Goal: Information Seeking & Learning: Learn about a topic

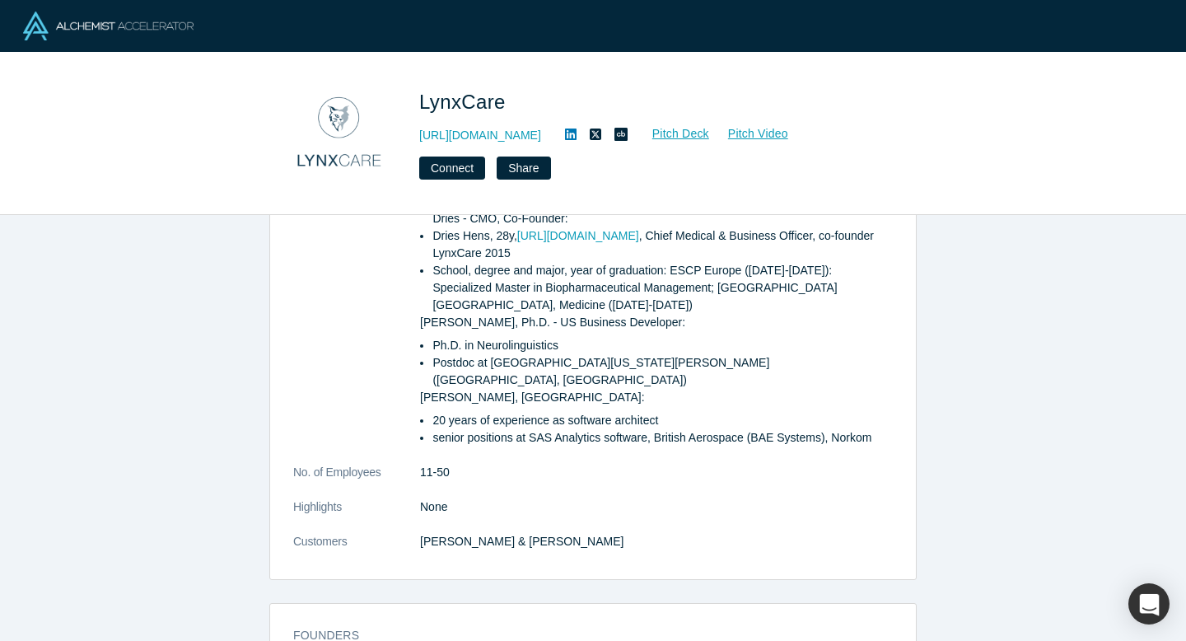
scroll to position [460, 0]
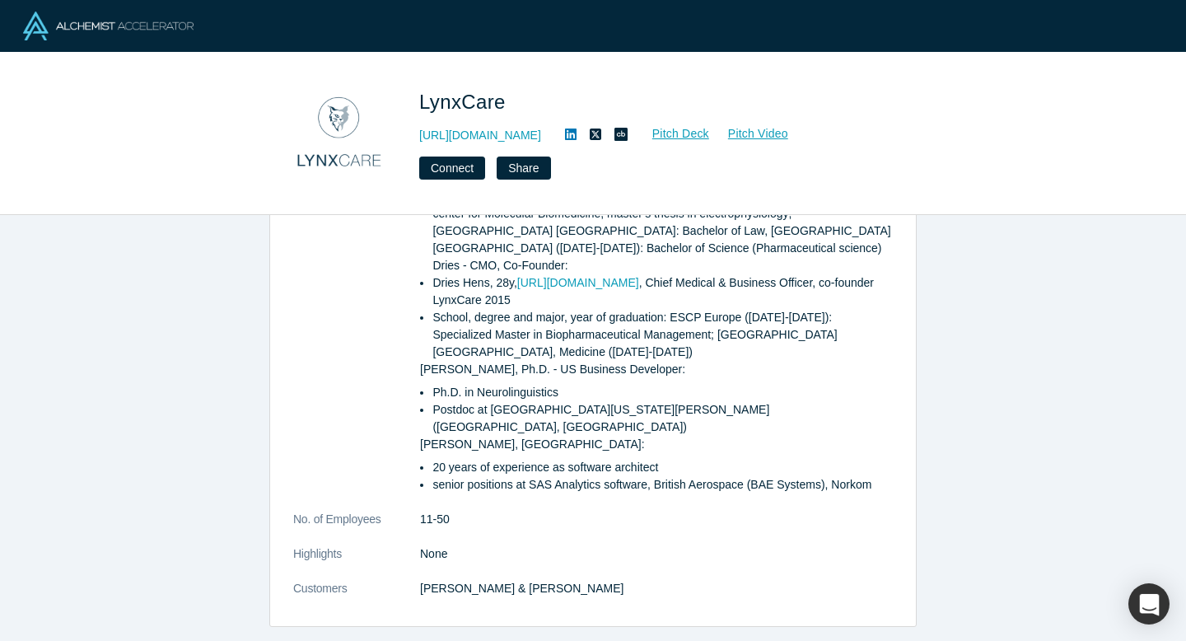
click at [102, 29] on img at bounding box center [108, 26] width 170 height 29
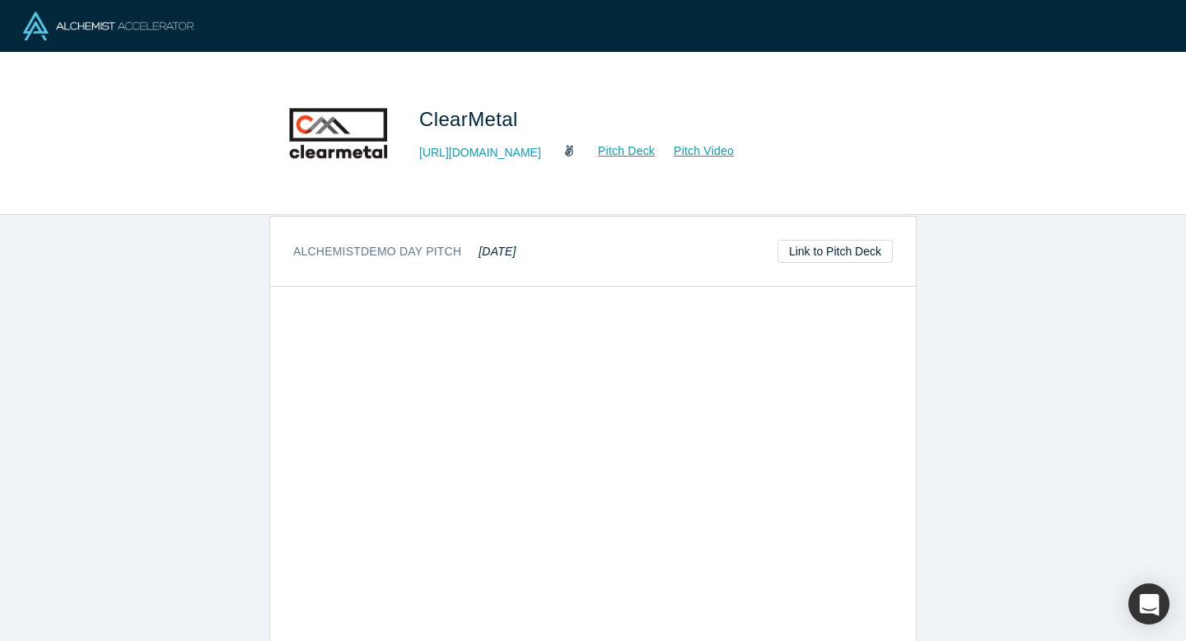
scroll to position [591, 0]
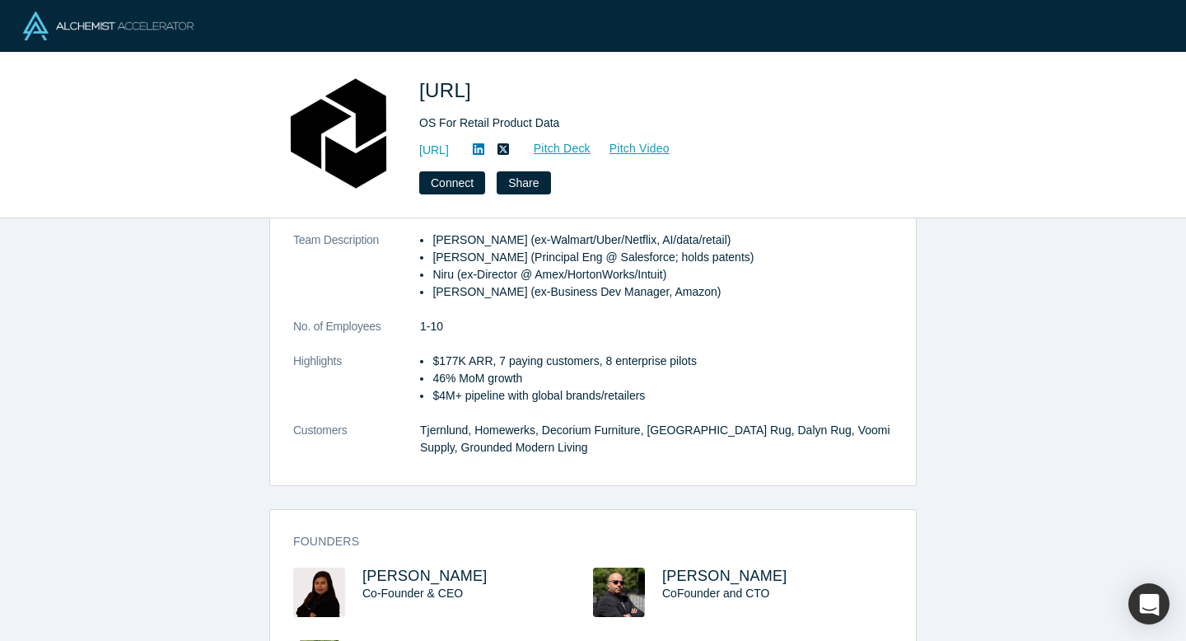
scroll to position [531, 0]
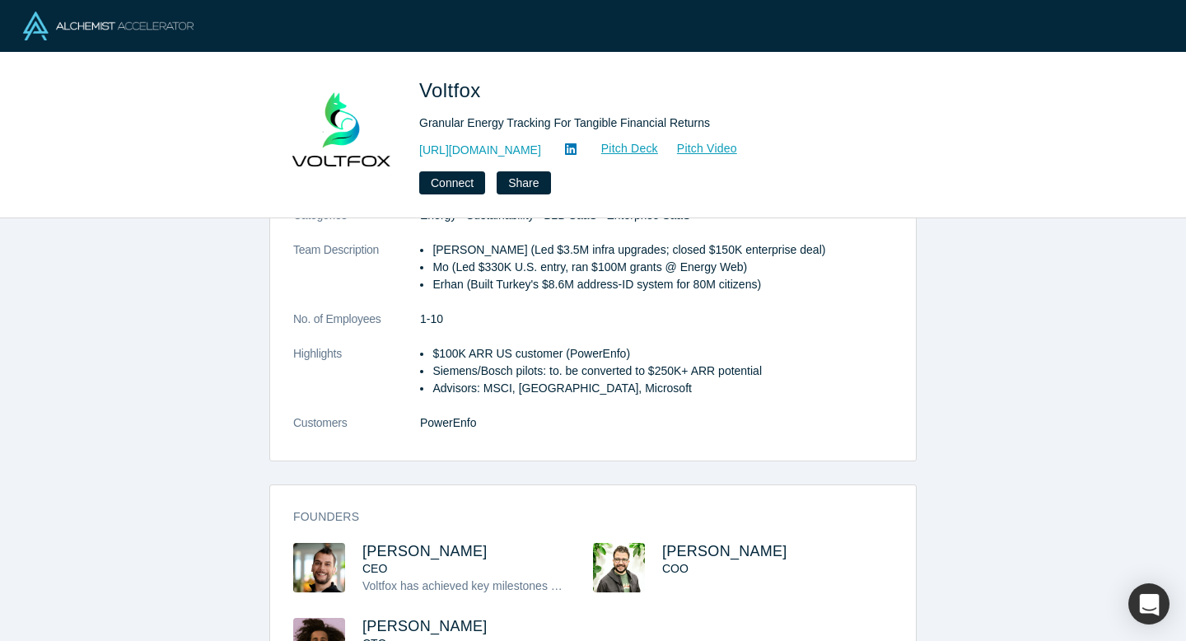
scroll to position [492, 0]
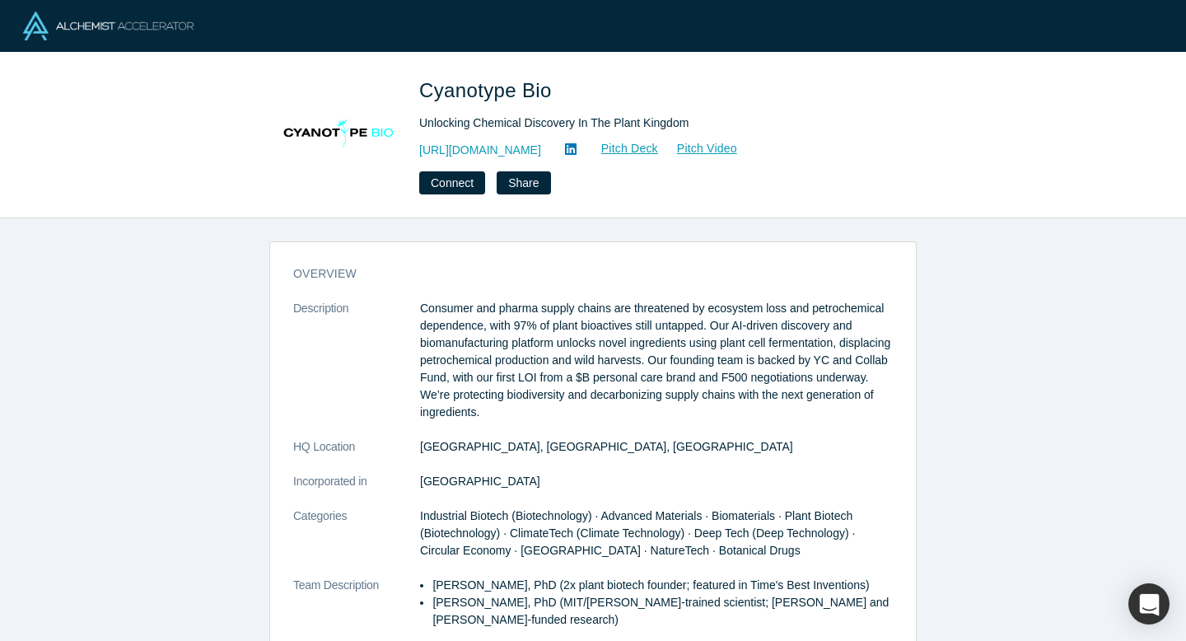
scroll to position [350, 0]
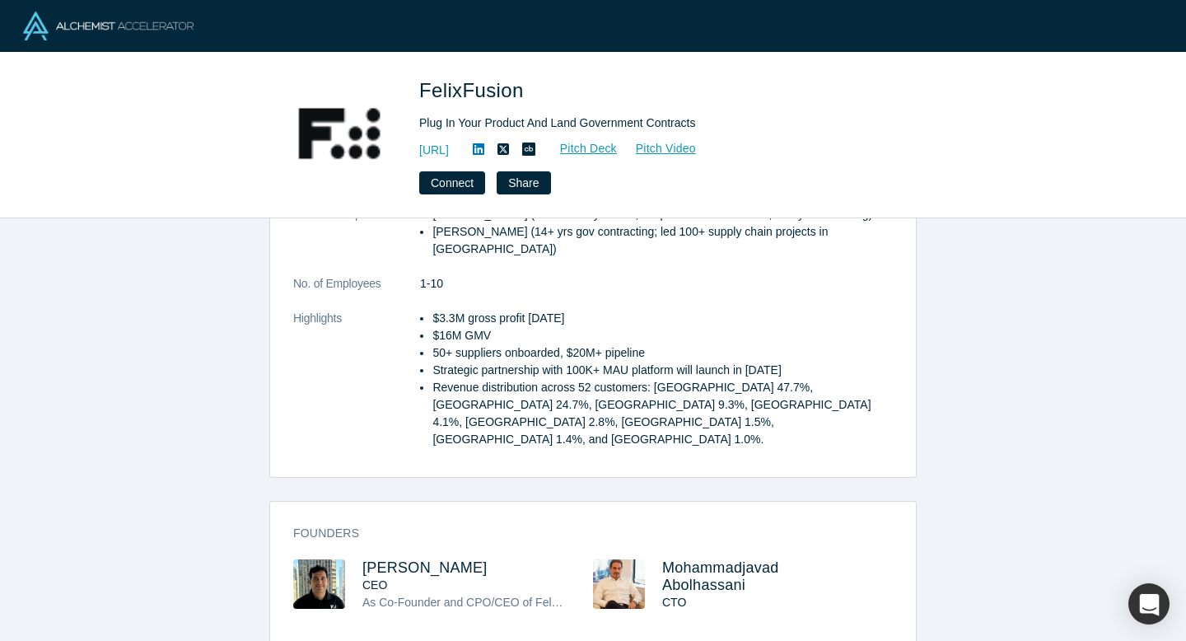
scroll to position [423, 0]
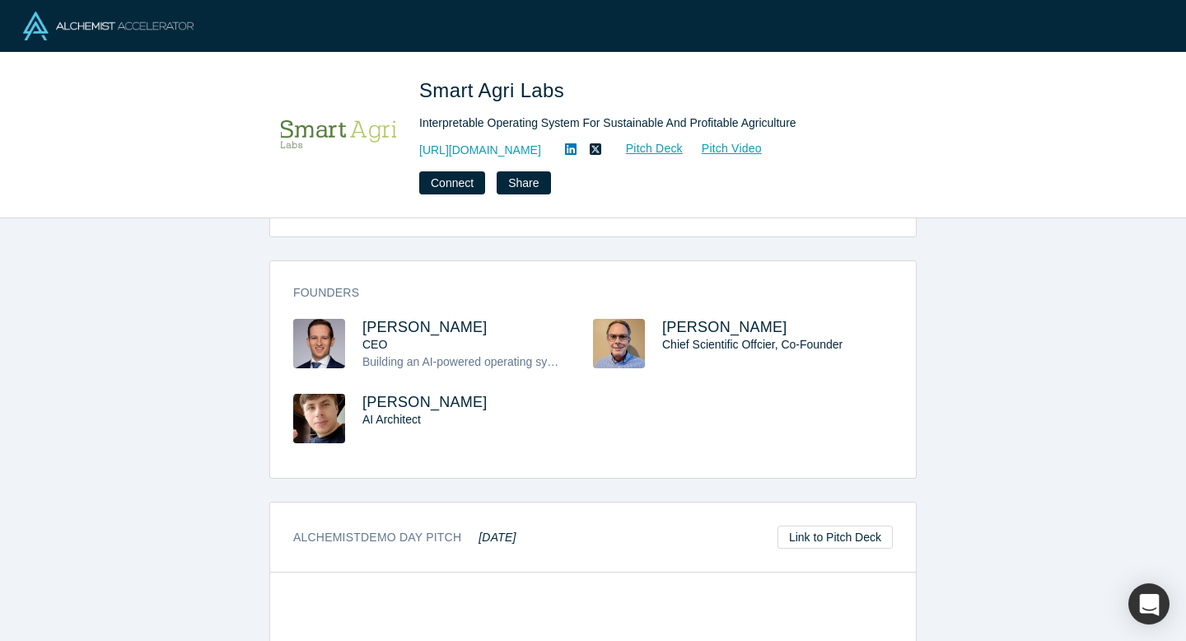
scroll to position [571, 0]
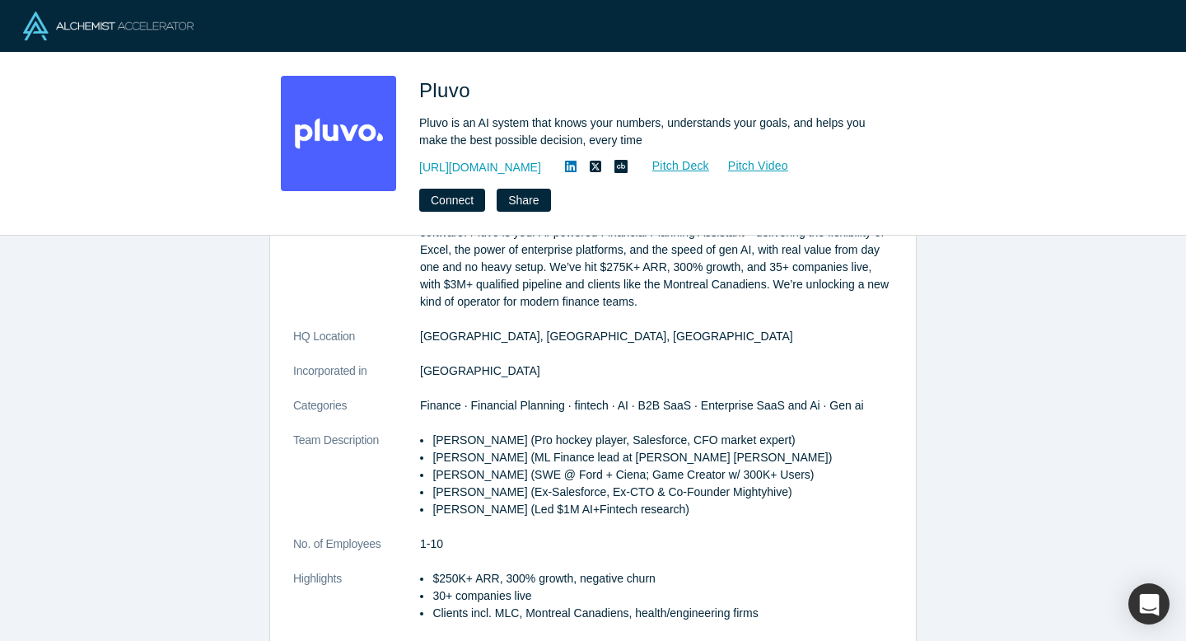
scroll to position [482, 0]
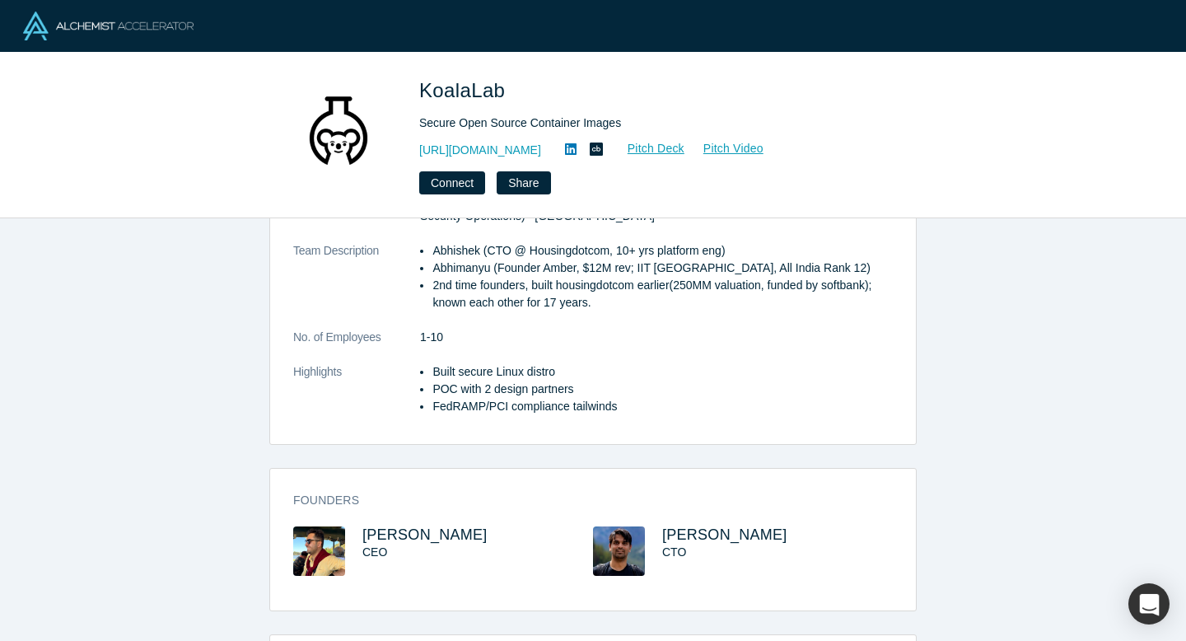
scroll to position [469, 0]
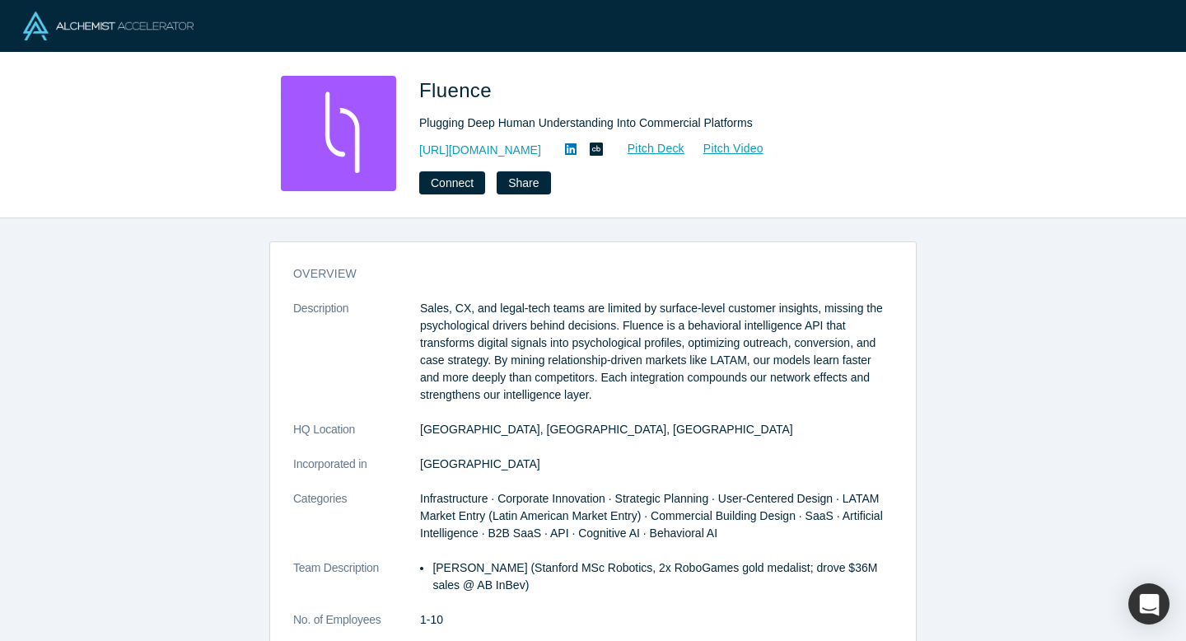
scroll to position [437, 0]
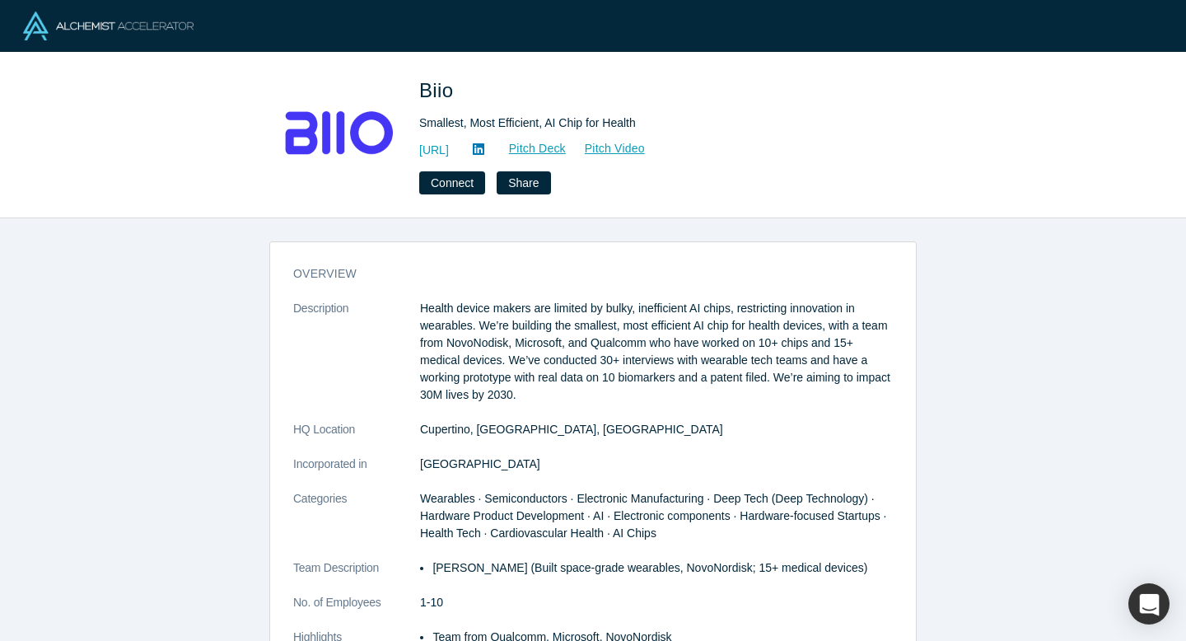
scroll to position [416, 0]
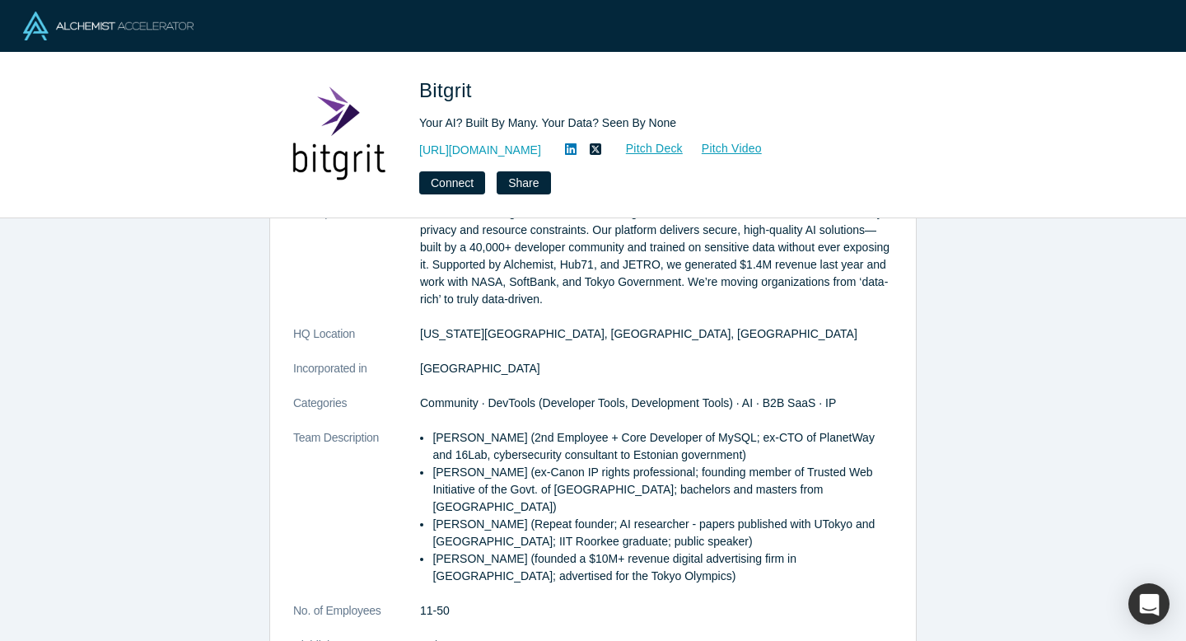
scroll to position [448, 0]
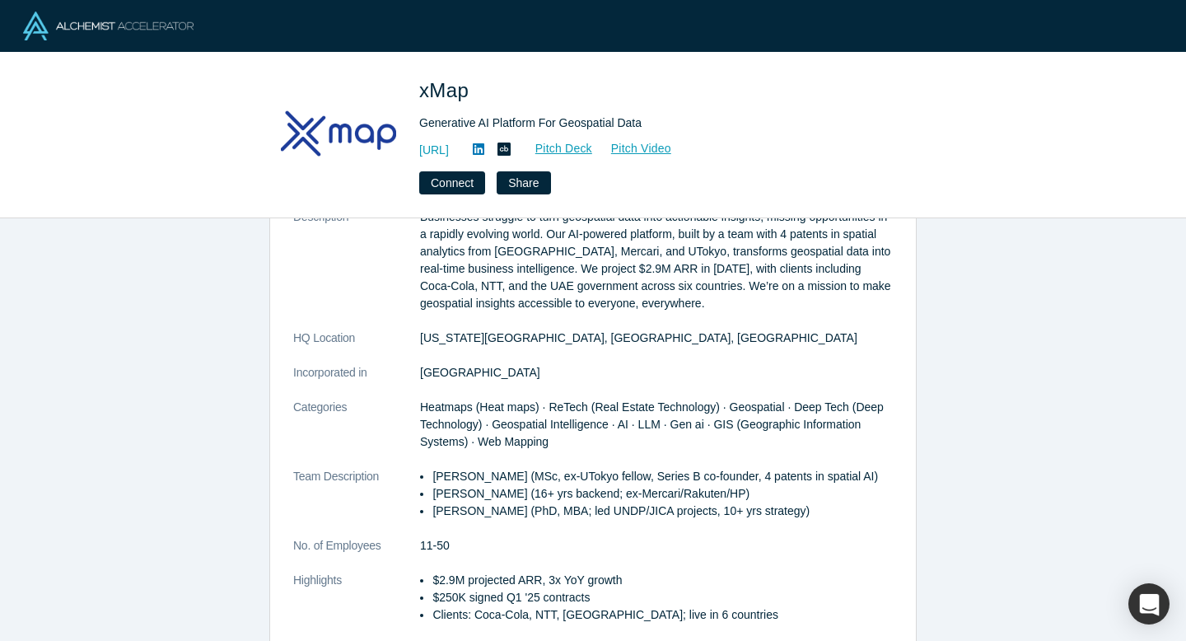
scroll to position [405, 0]
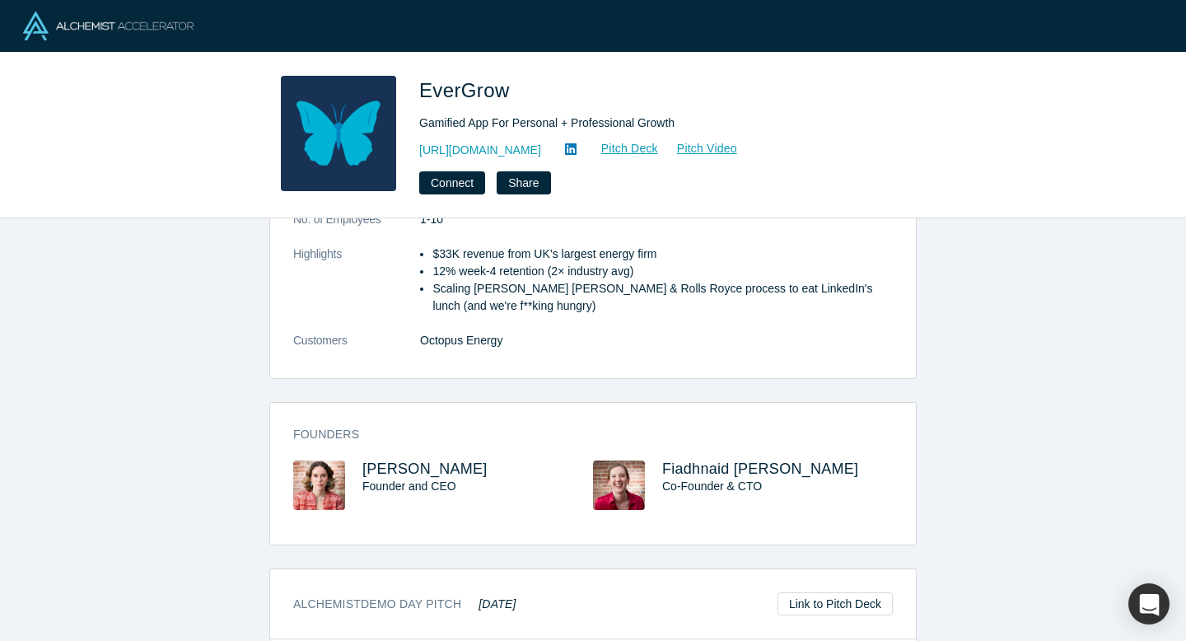
scroll to position [455, 0]
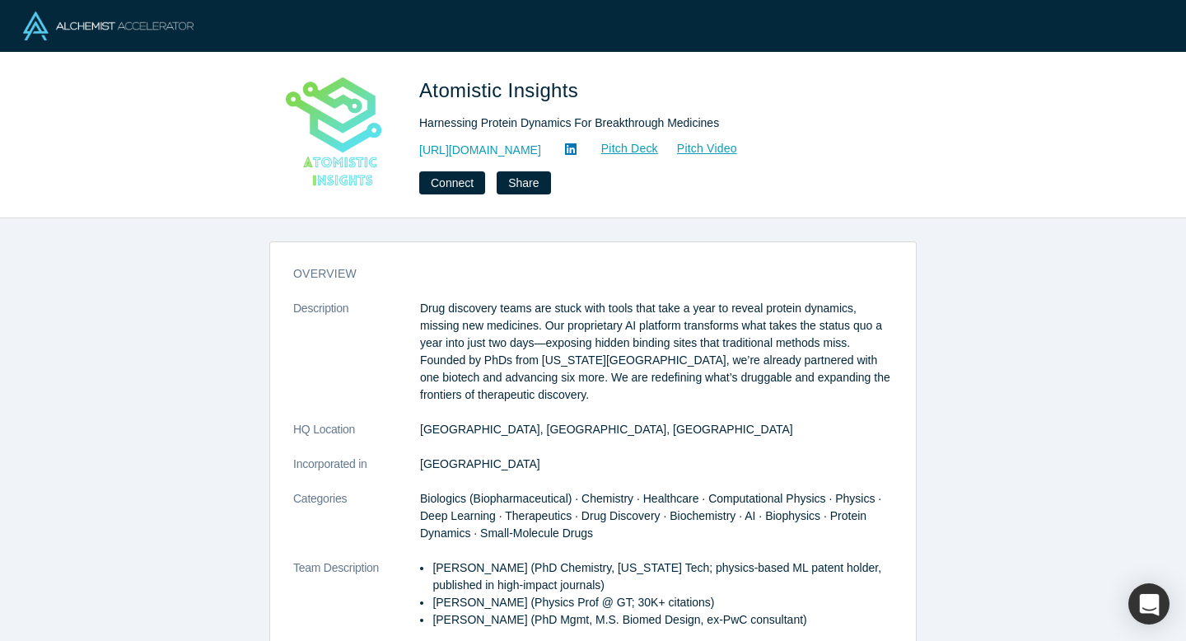
scroll to position [442, 0]
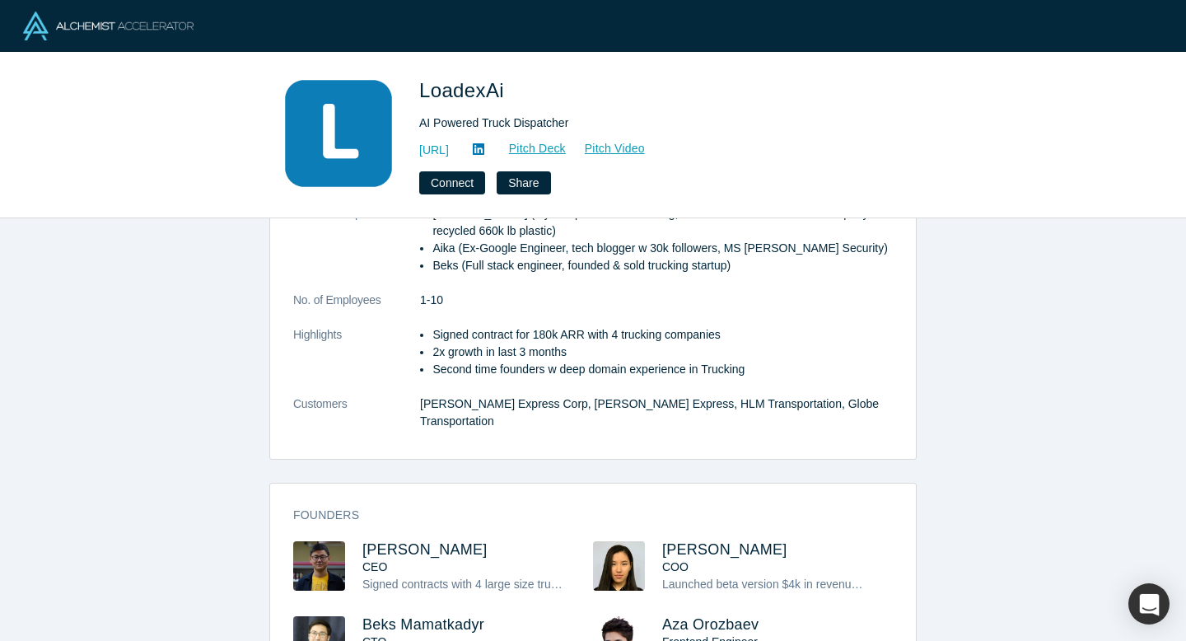
scroll to position [418, 0]
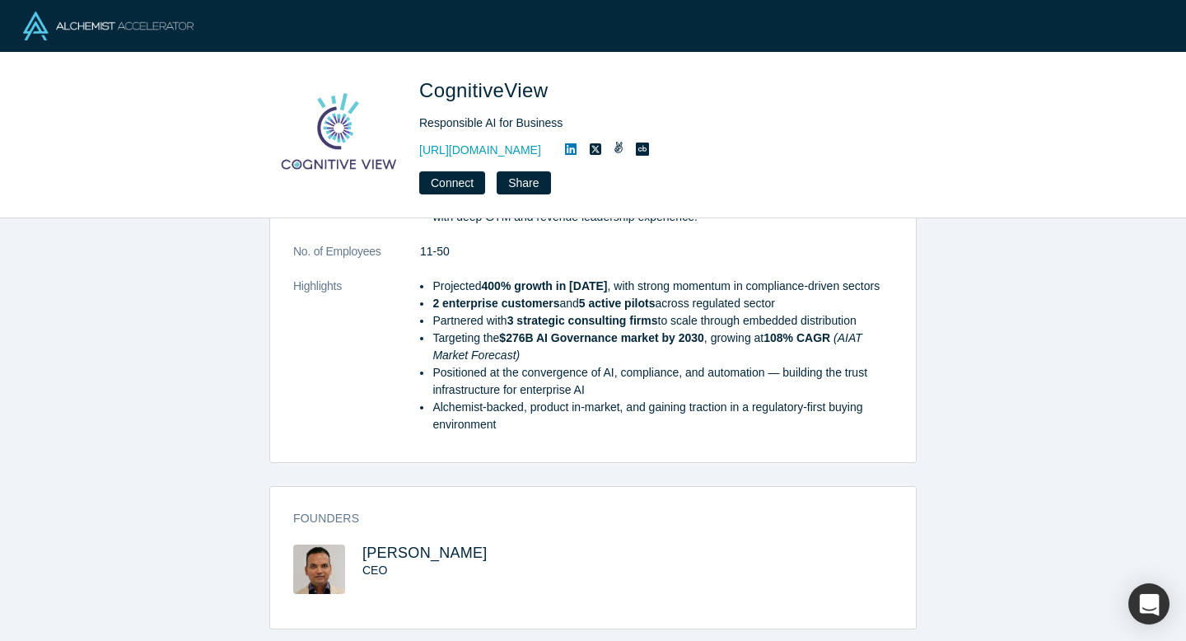
scroll to position [328, 0]
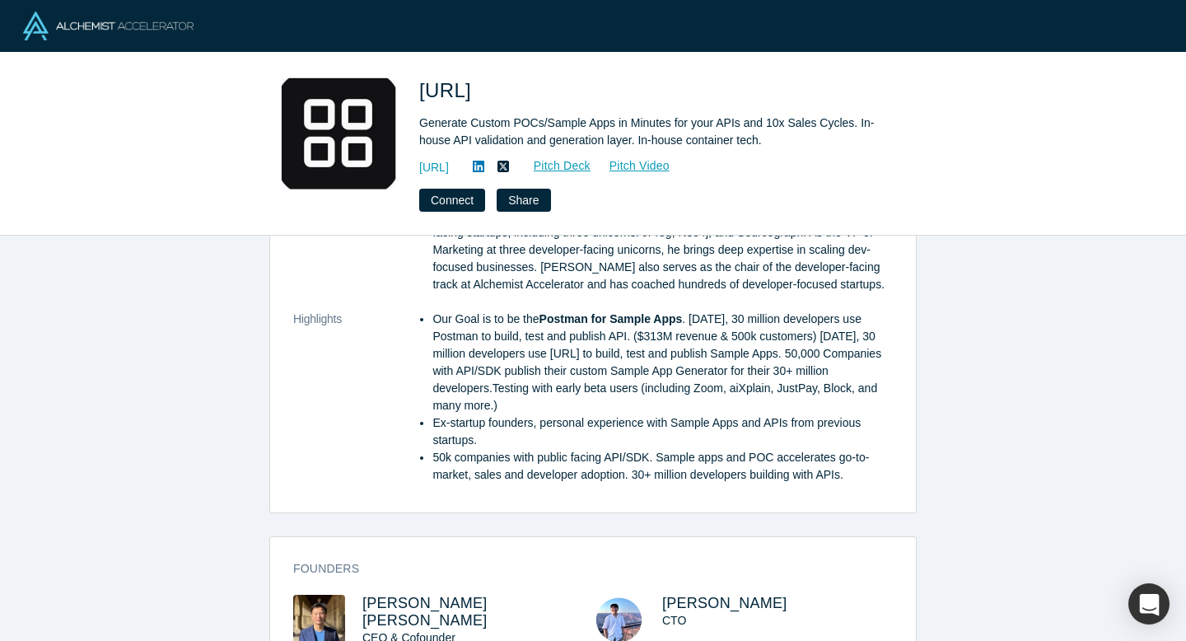
scroll to position [1385, 0]
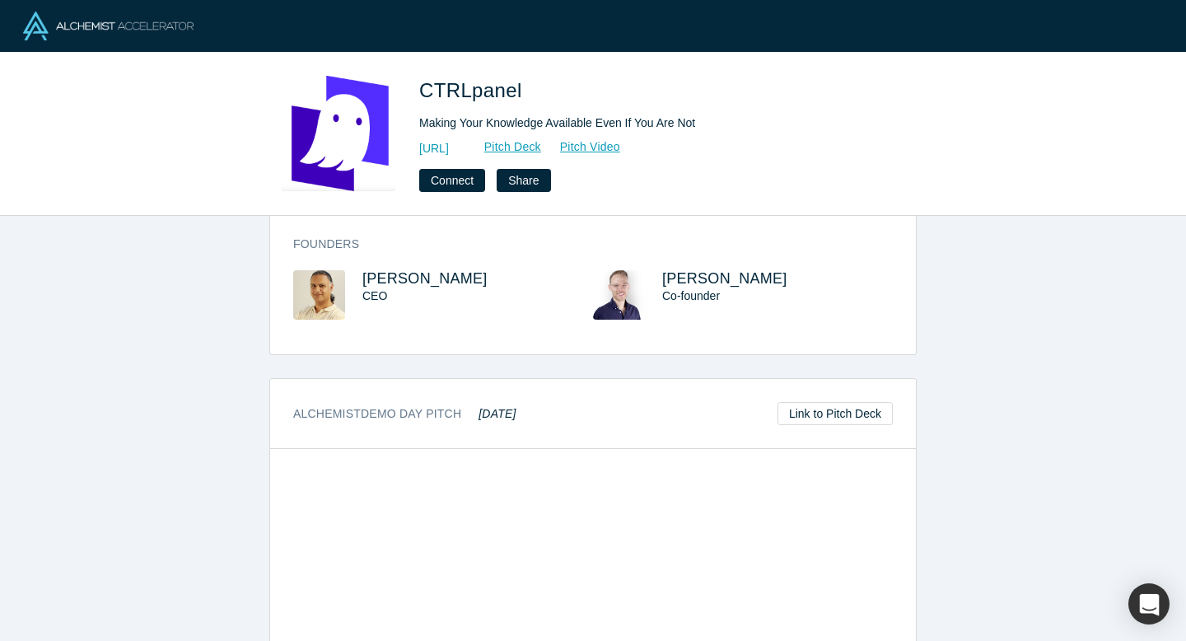
scroll to position [502, 0]
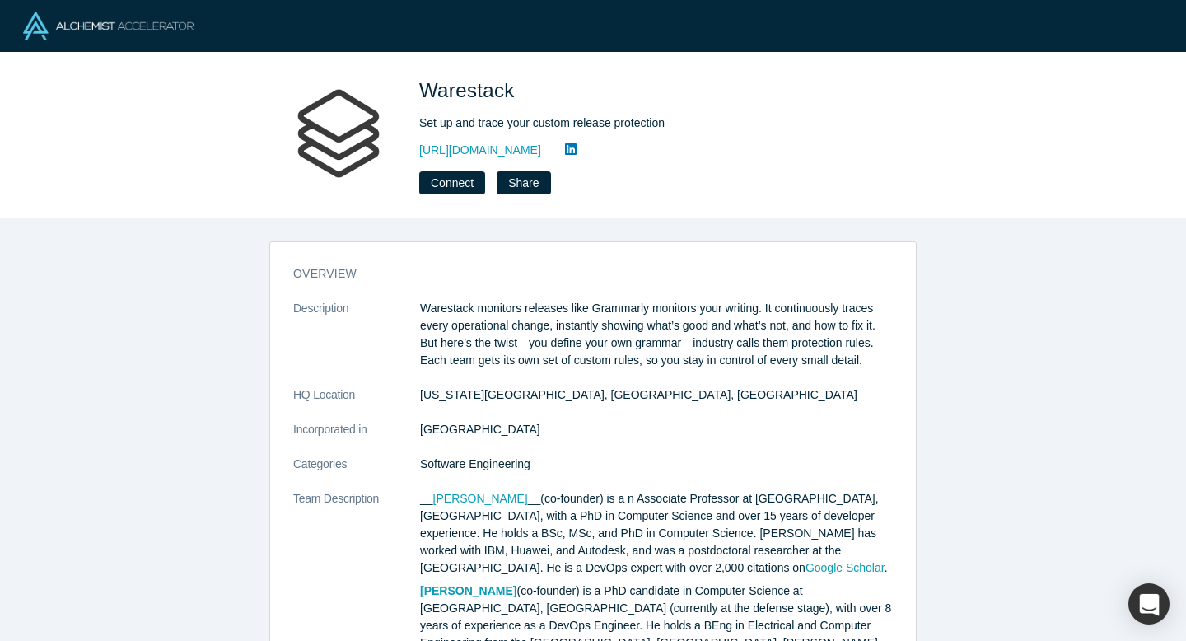
scroll to position [351, 0]
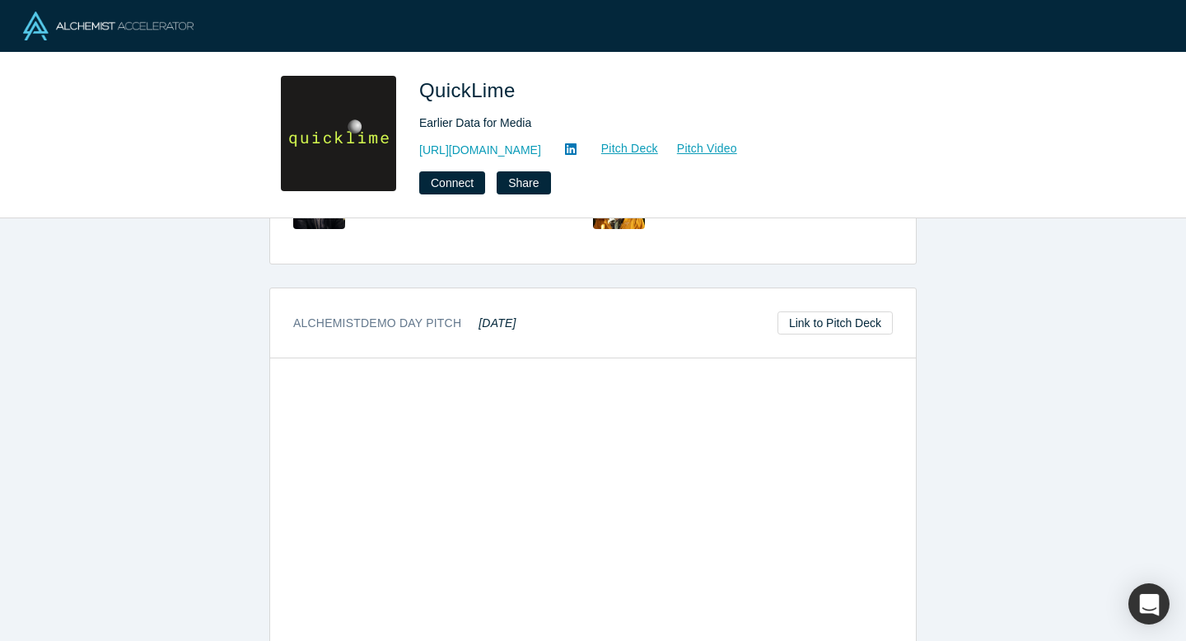
scroll to position [389, 0]
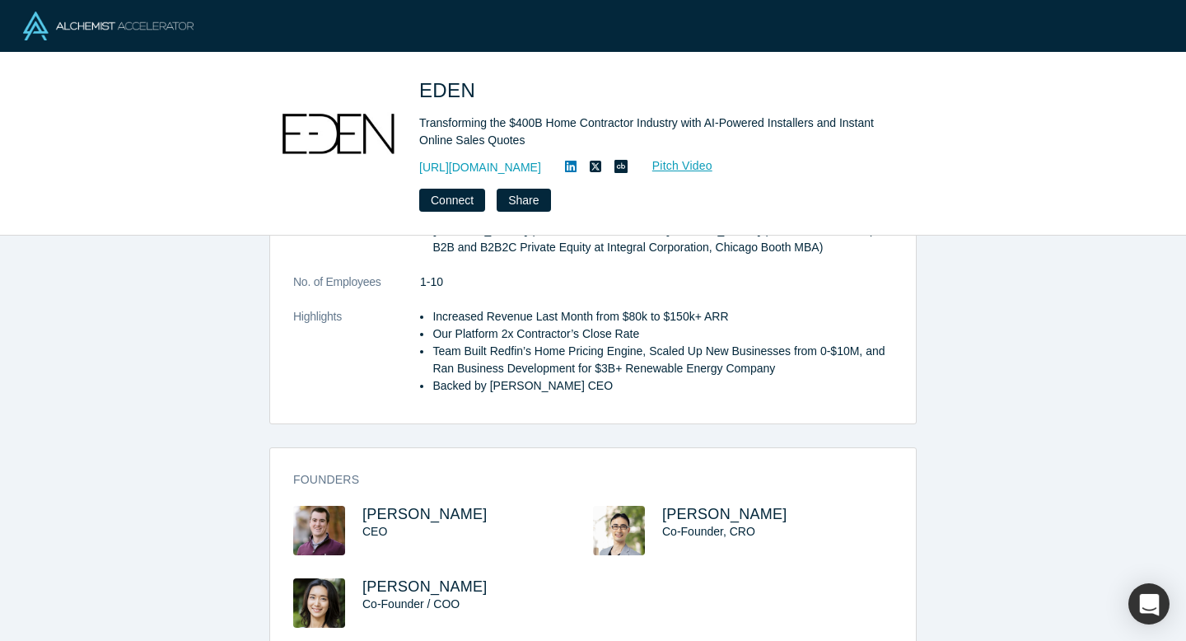
scroll to position [581, 0]
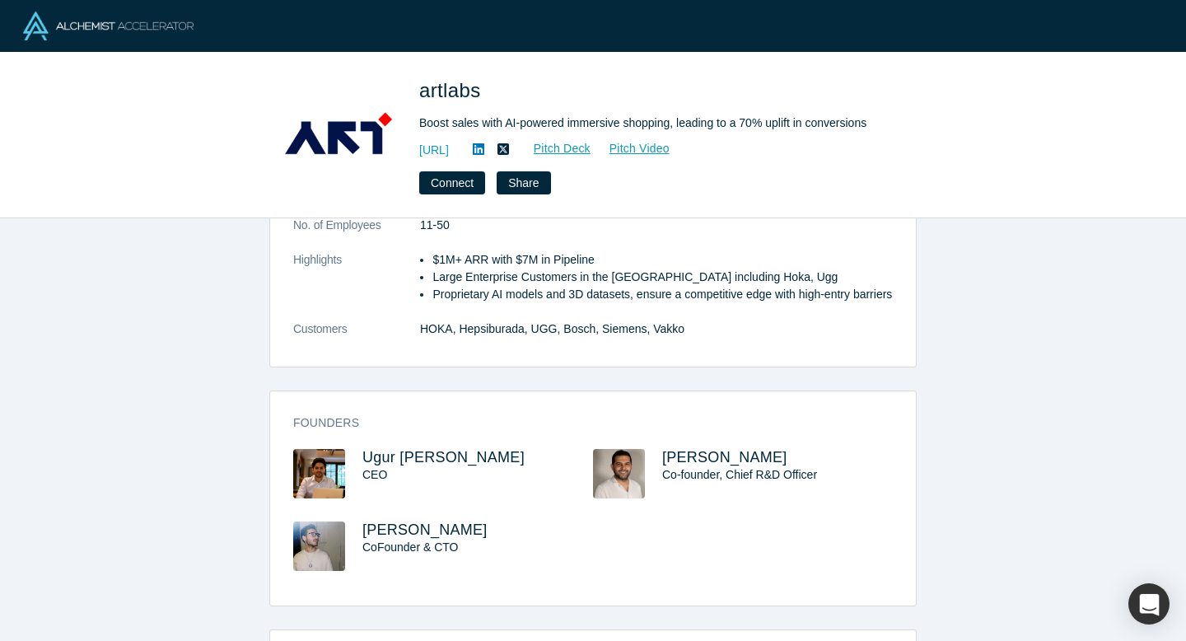
scroll to position [475, 0]
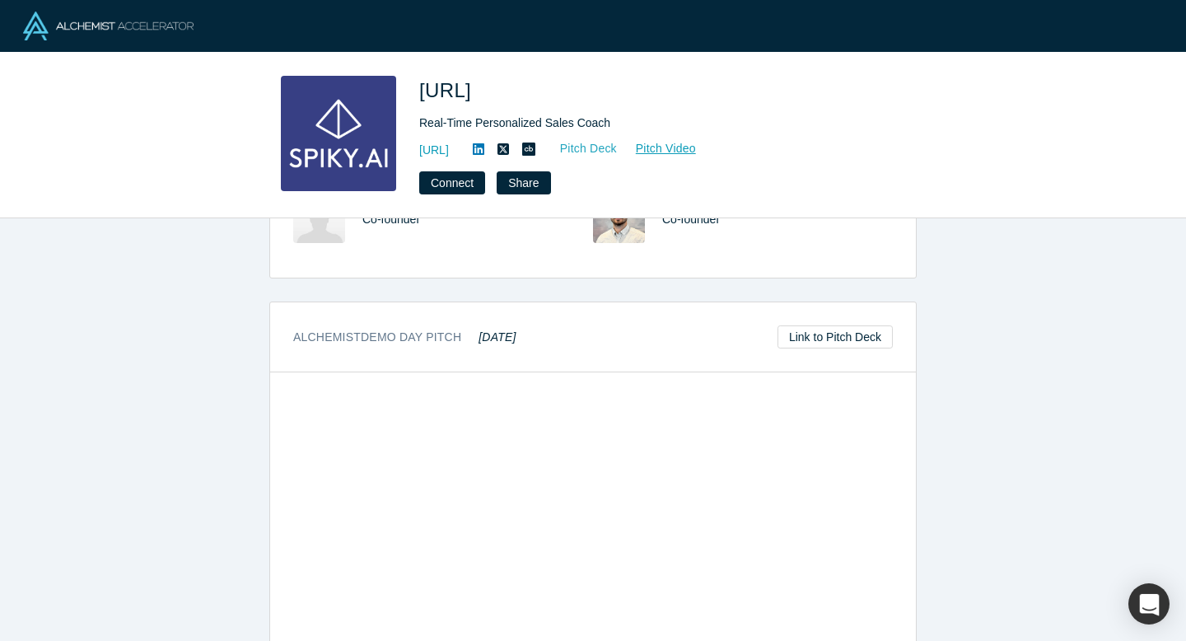
scroll to position [422, 0]
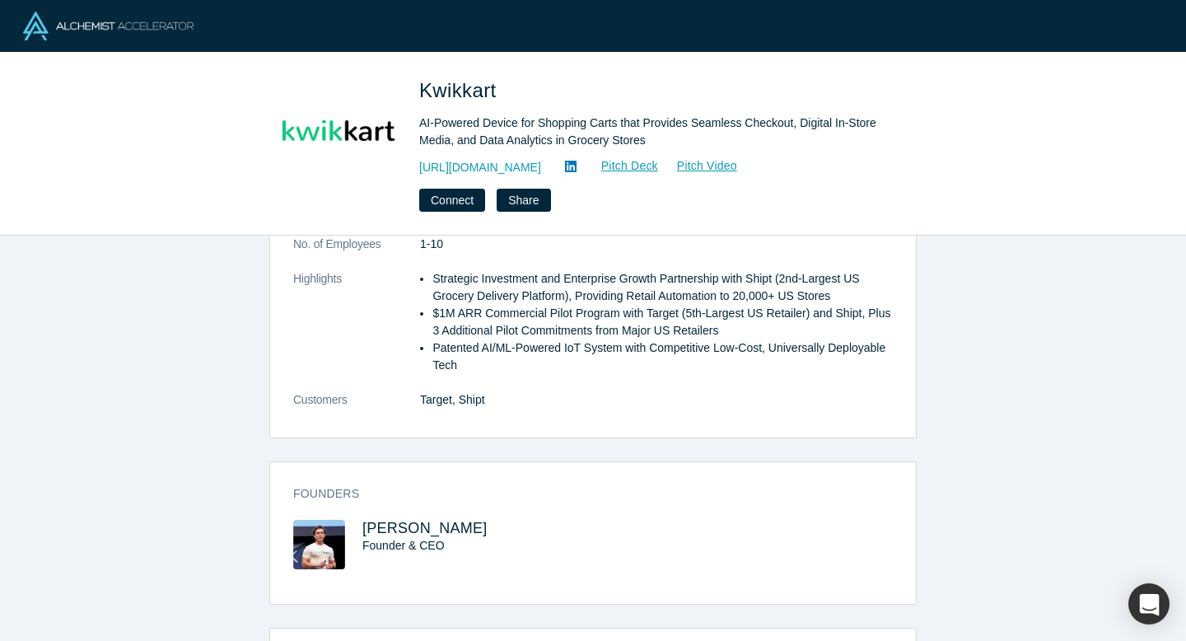
scroll to position [400, 0]
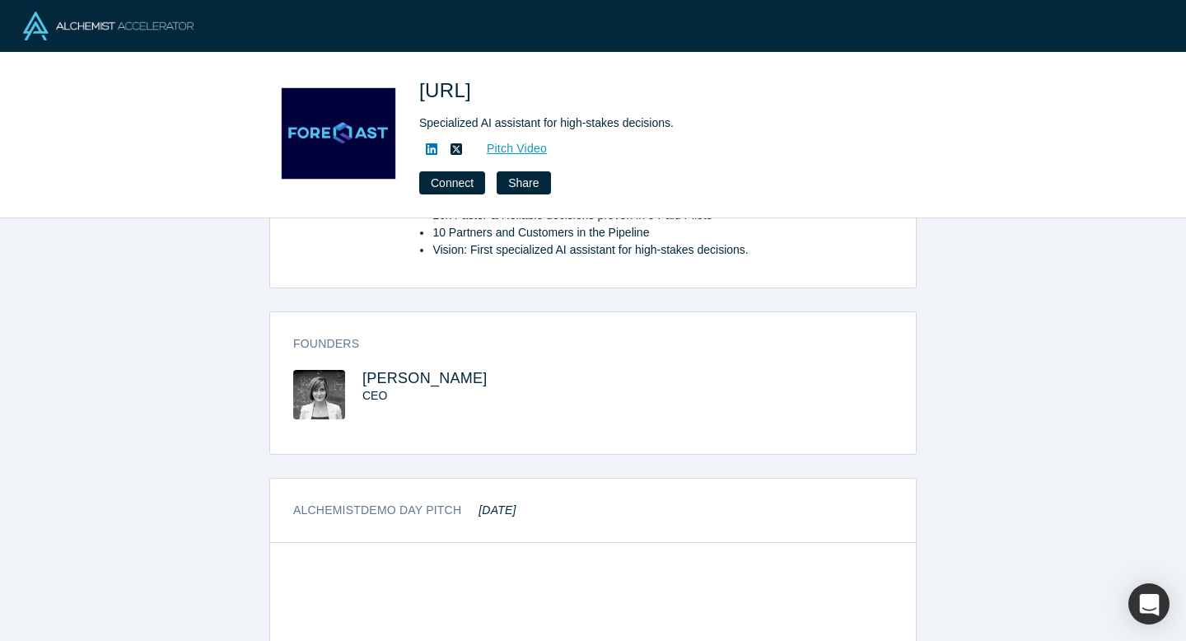
scroll to position [318, 0]
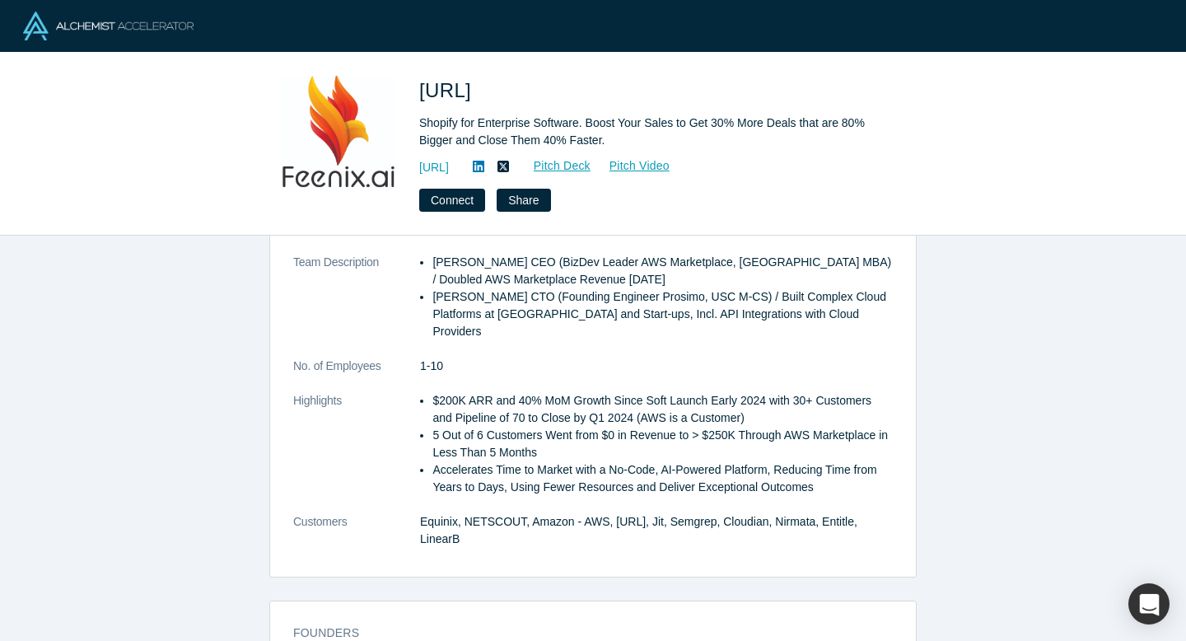
scroll to position [696, 0]
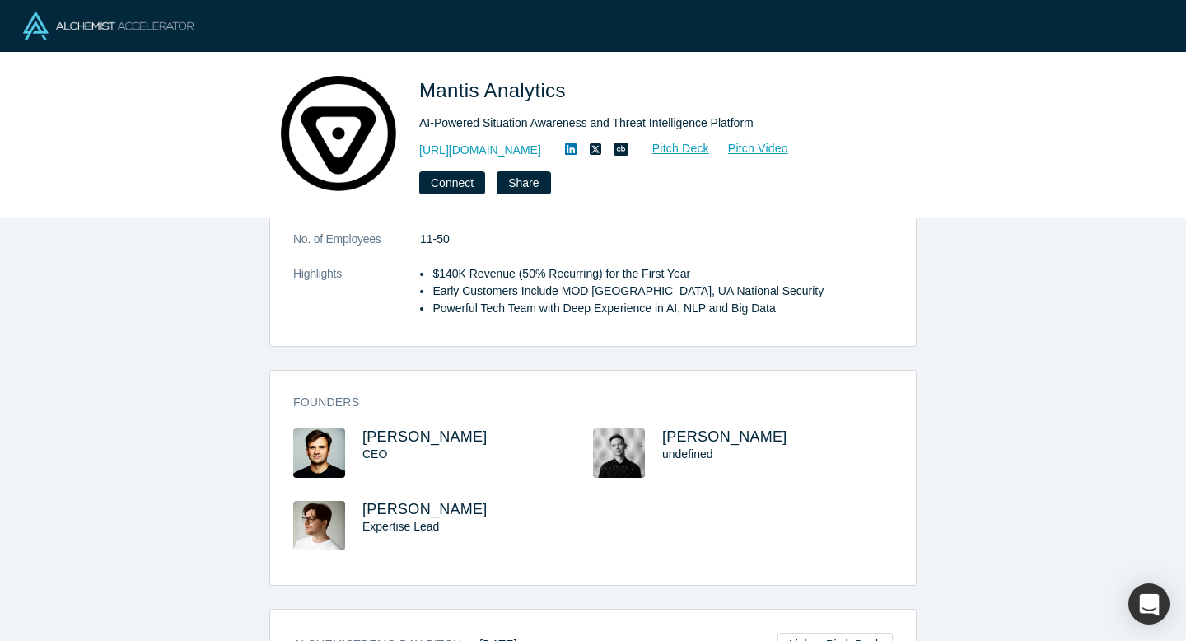
scroll to position [408, 0]
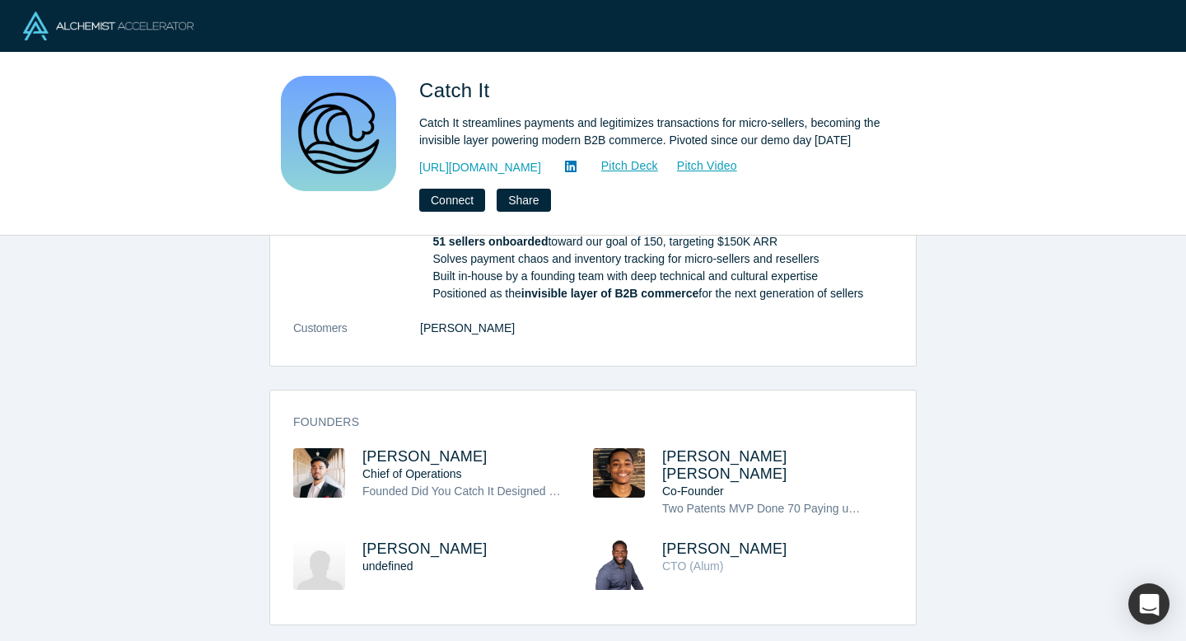
scroll to position [660, 0]
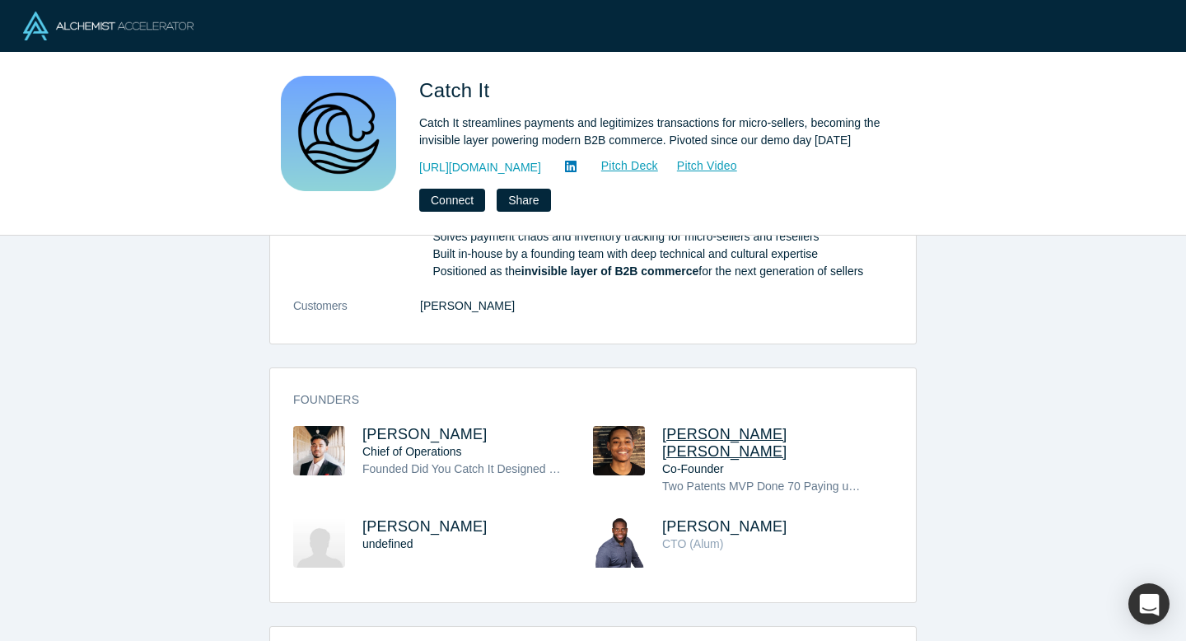
click at [689, 435] on span "[PERSON_NAME] [PERSON_NAME]" at bounding box center [724, 443] width 125 height 34
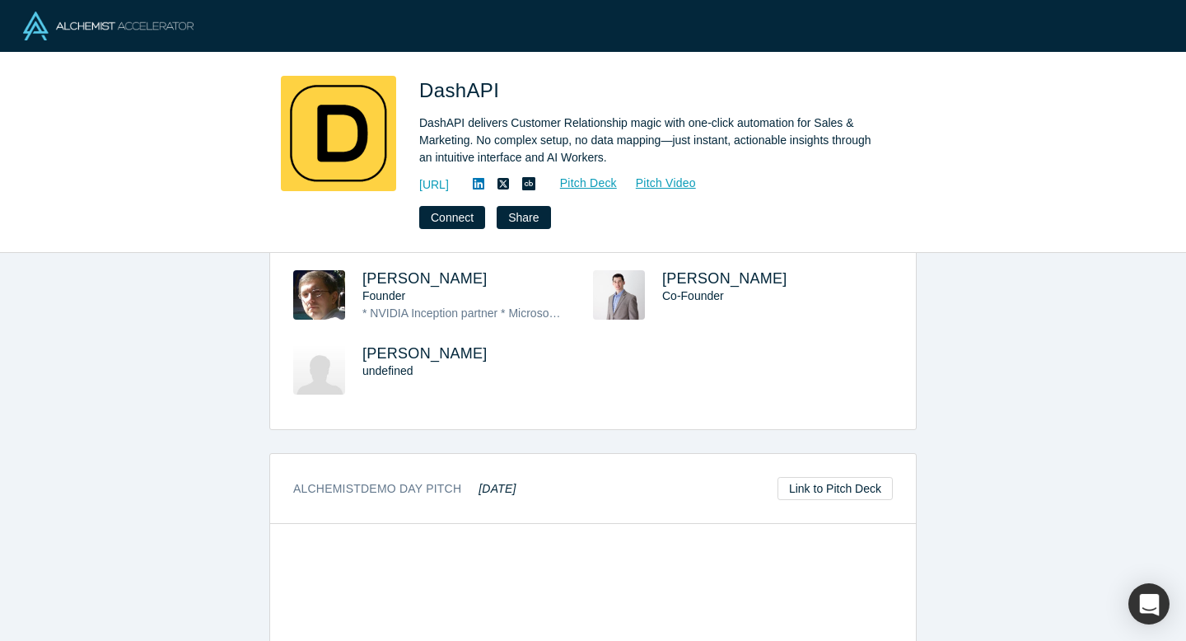
scroll to position [957, 0]
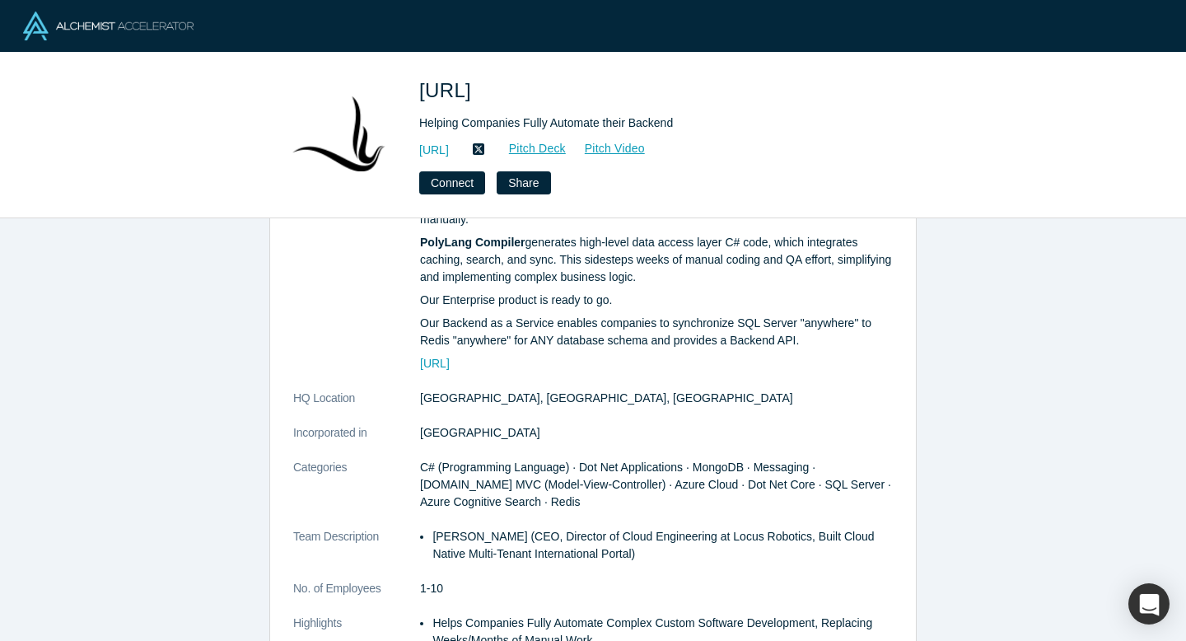
scroll to position [478, 0]
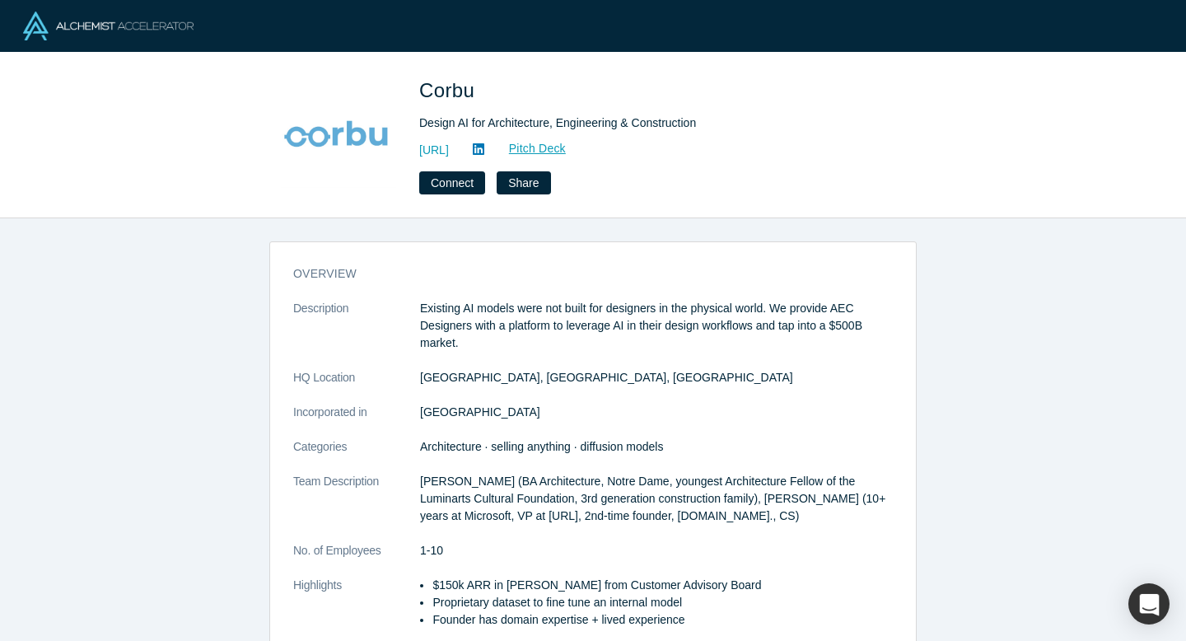
scroll to position [304, 0]
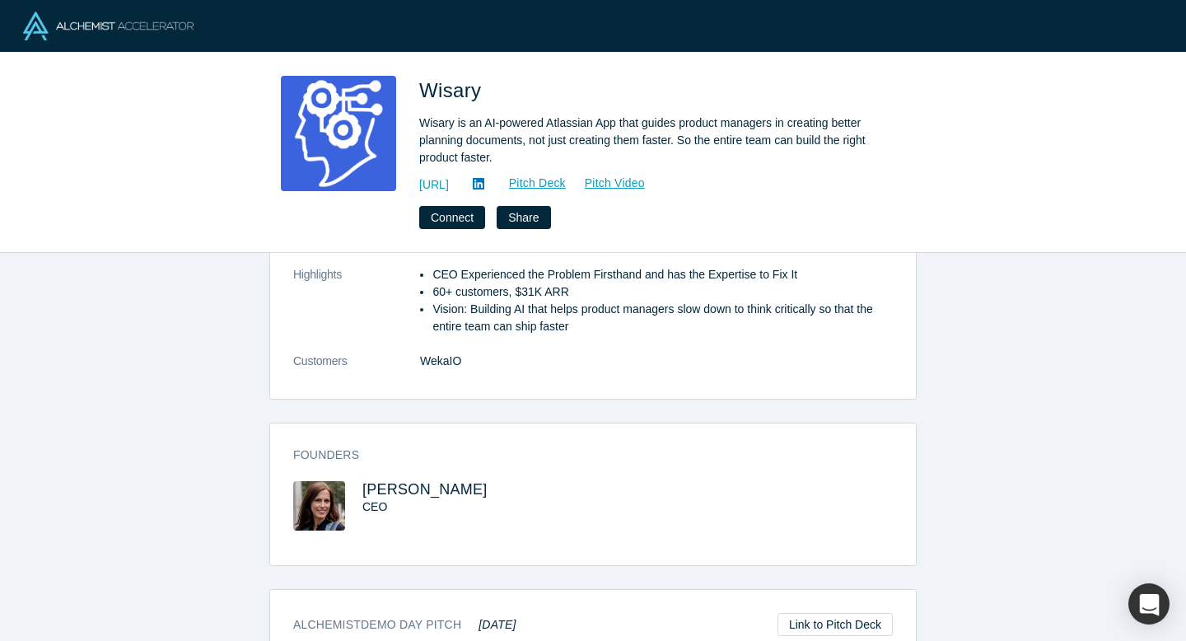
scroll to position [554, 0]
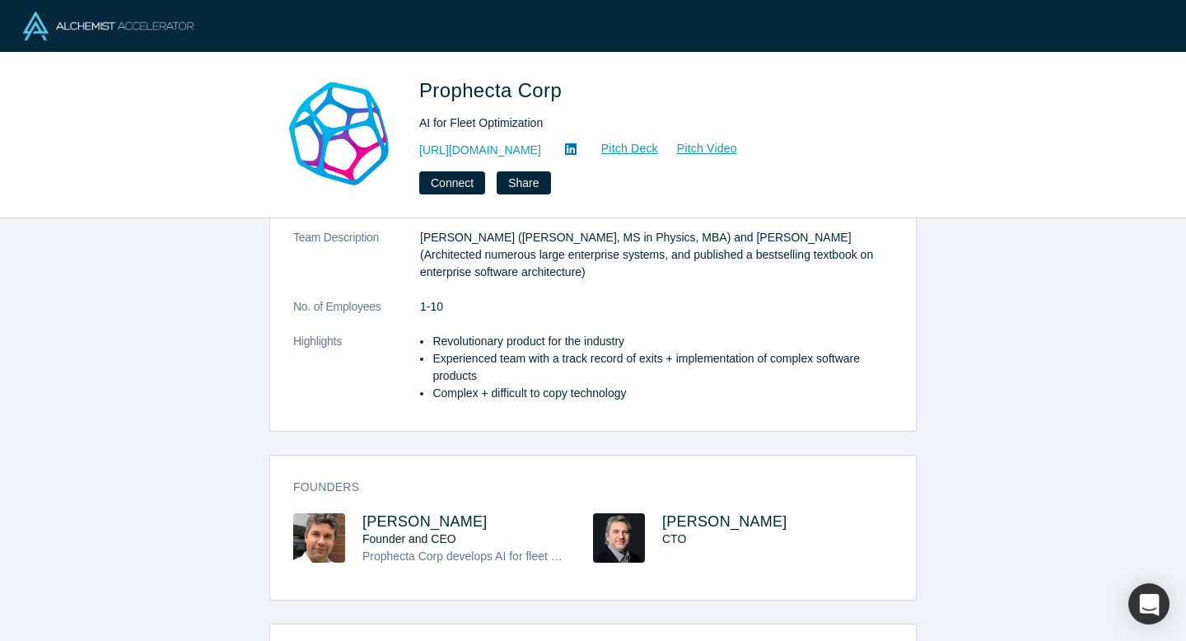
scroll to position [382, 0]
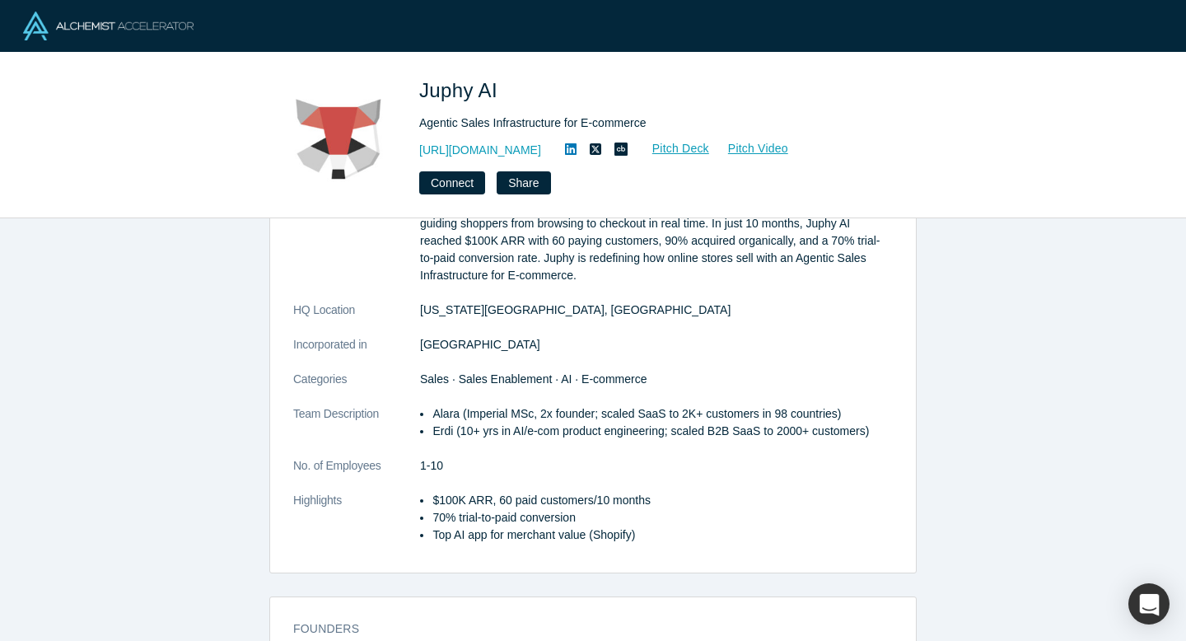
scroll to position [355, 0]
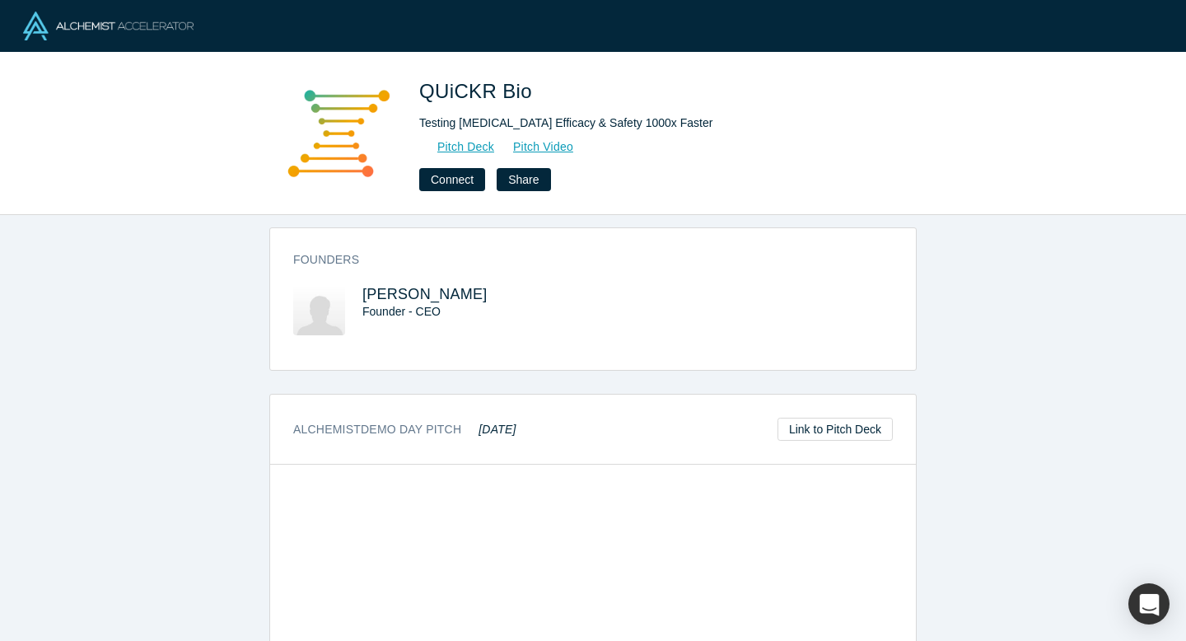
scroll to position [462, 0]
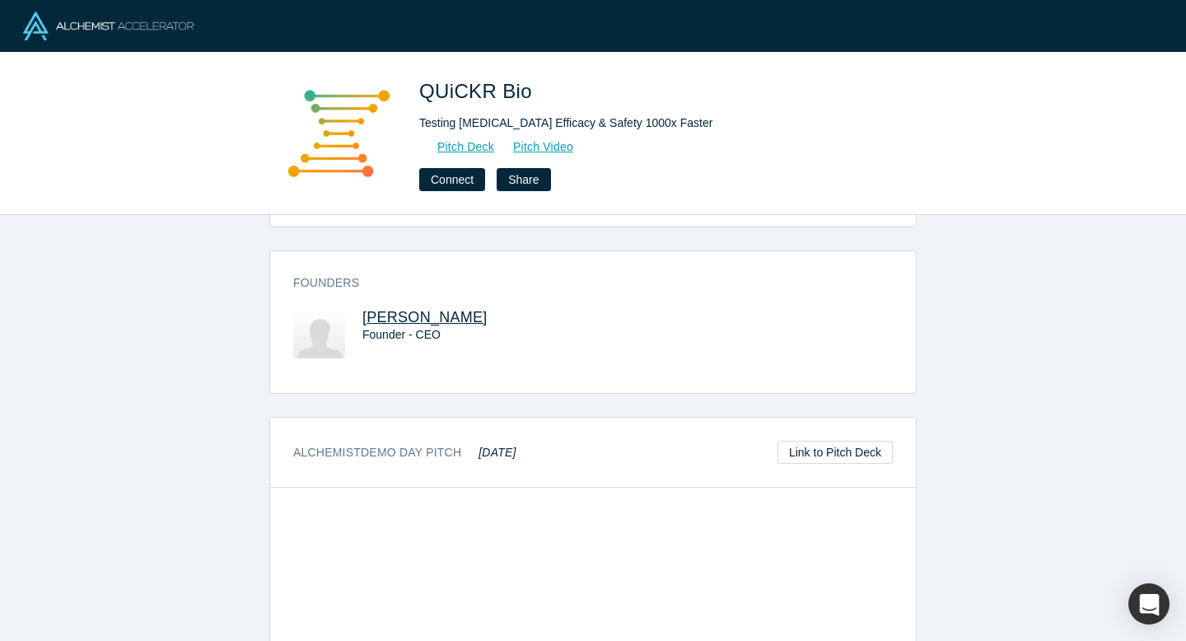
click at [452, 309] on span "Charles Blanluet" at bounding box center [424, 317] width 125 height 16
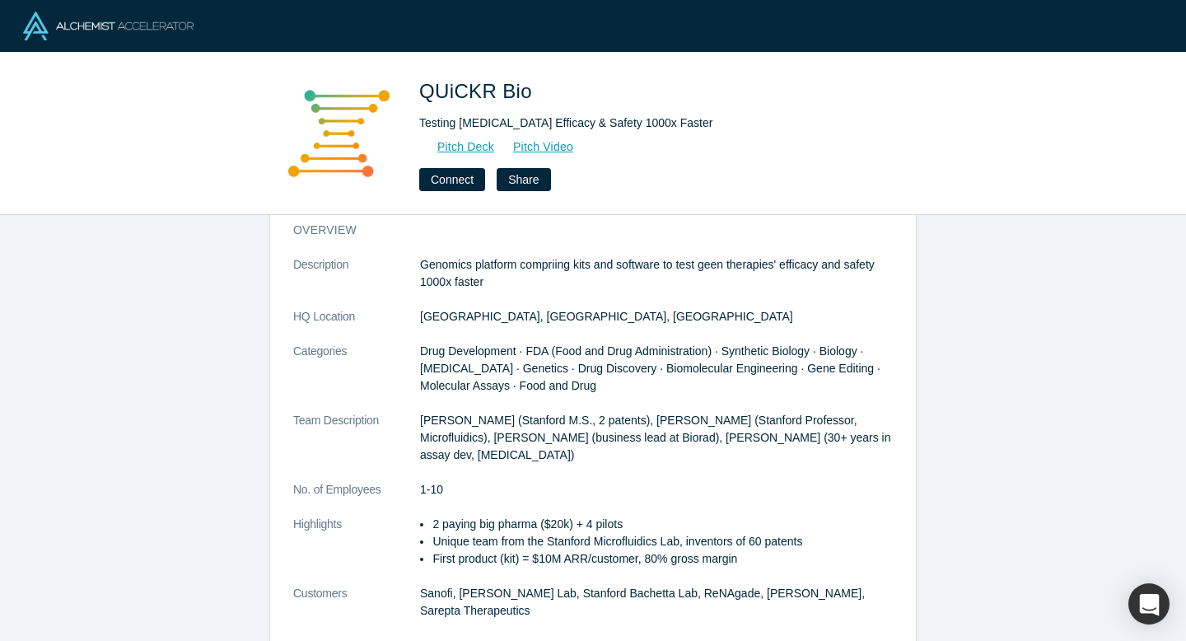
scroll to position [43, 0]
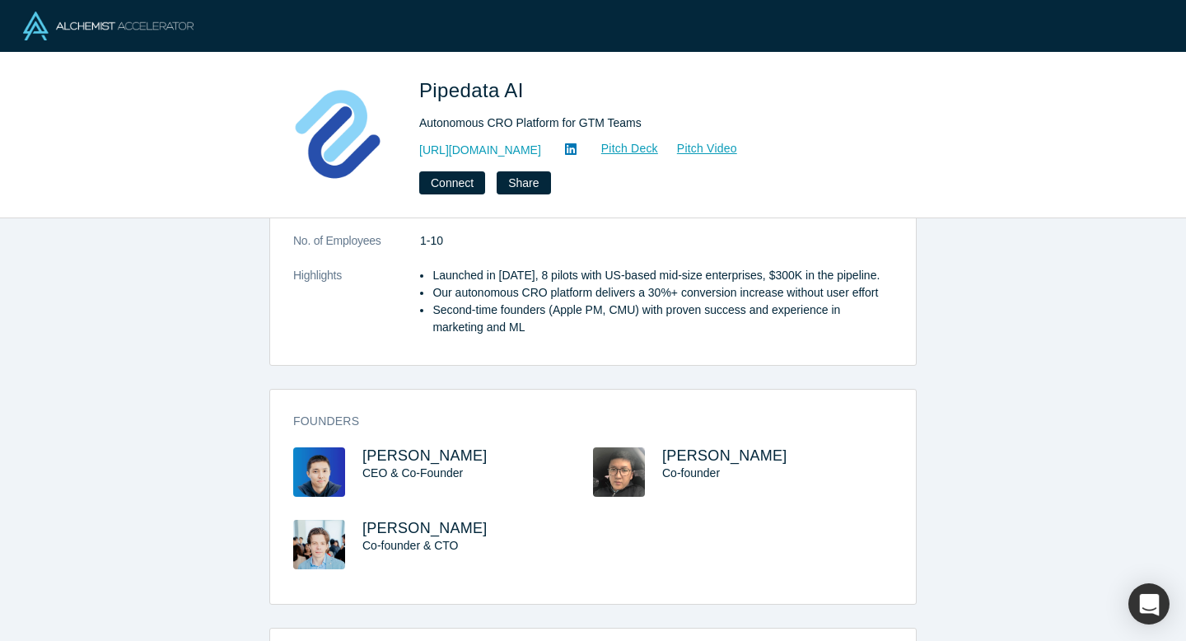
scroll to position [308, 0]
click at [455, 455] on span "Yerzhan Assanov" at bounding box center [424, 457] width 125 height 16
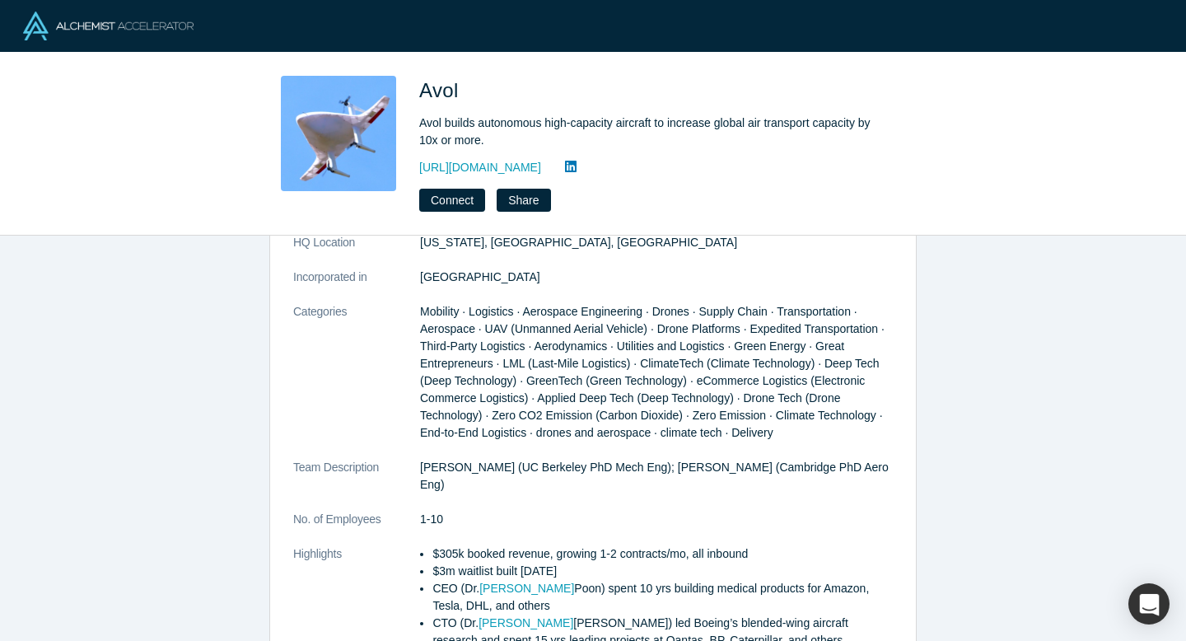
scroll to position [276, 0]
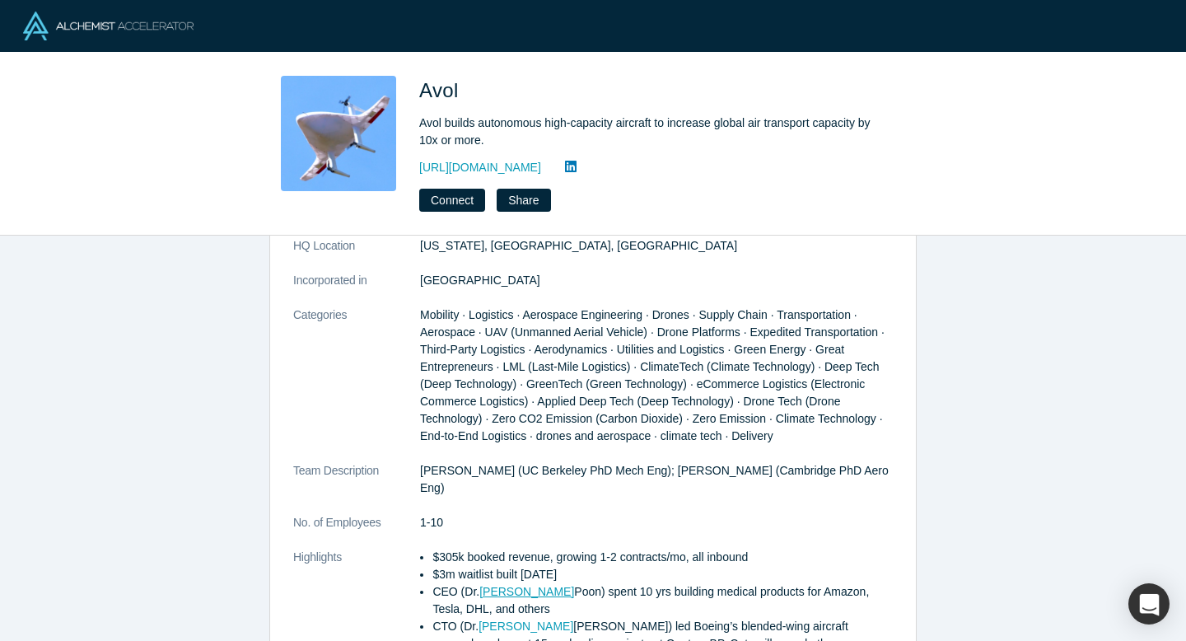
click at [497, 585] on link "[PERSON_NAME]" at bounding box center [526, 591] width 95 height 13
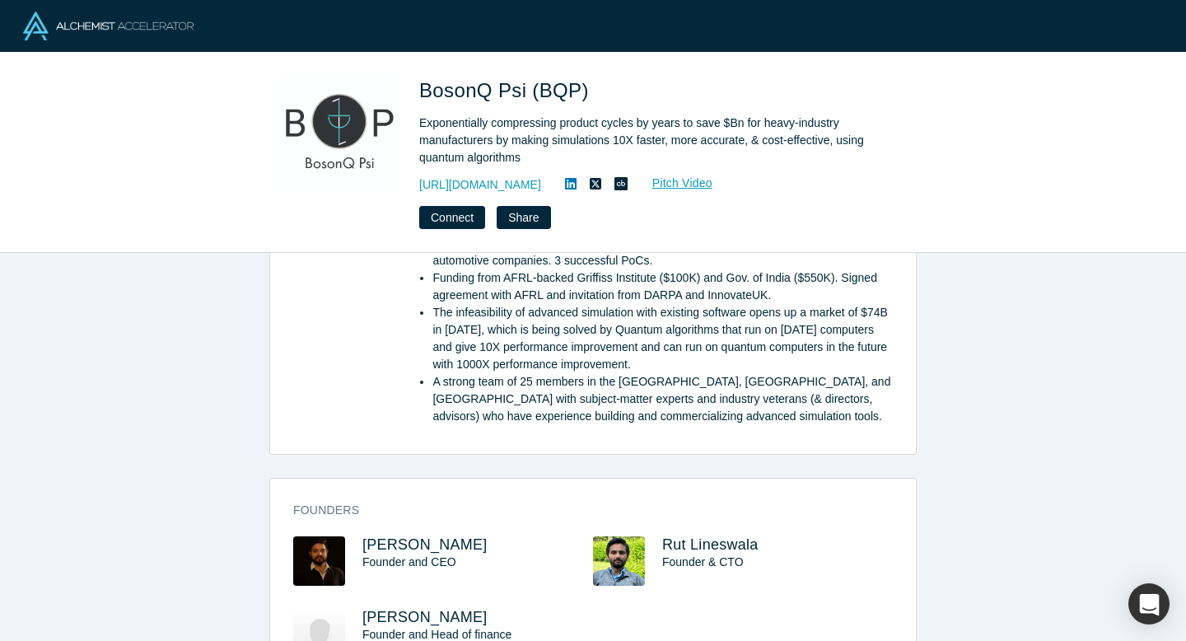
scroll to position [486, 0]
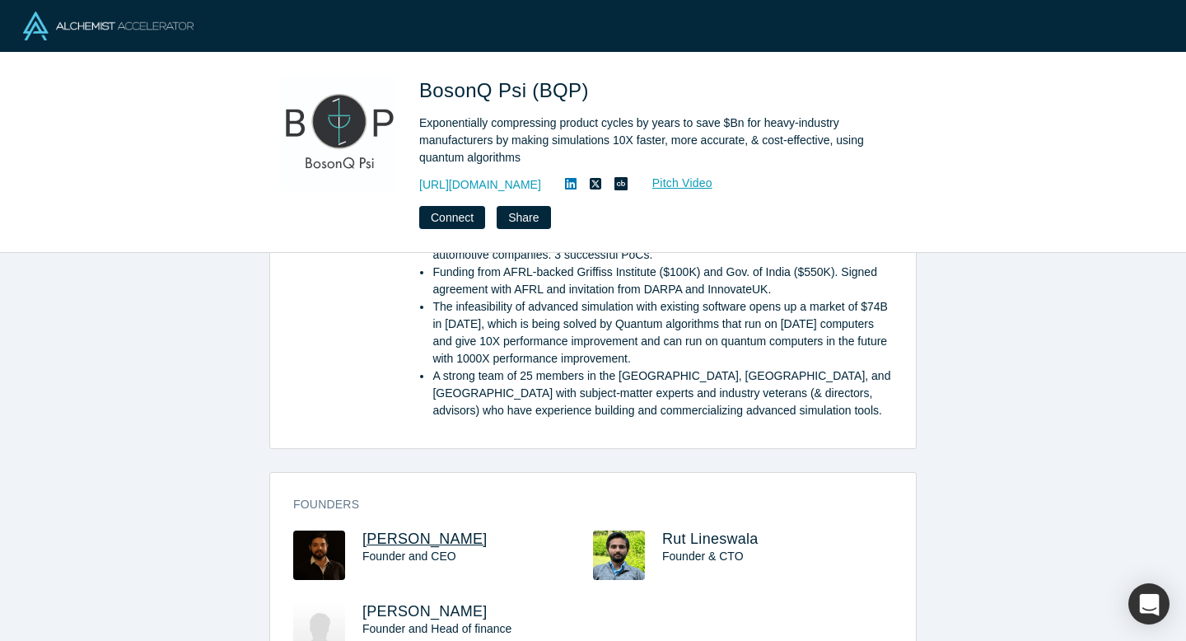
click at [441, 543] on span "[PERSON_NAME]" at bounding box center [424, 538] width 125 height 16
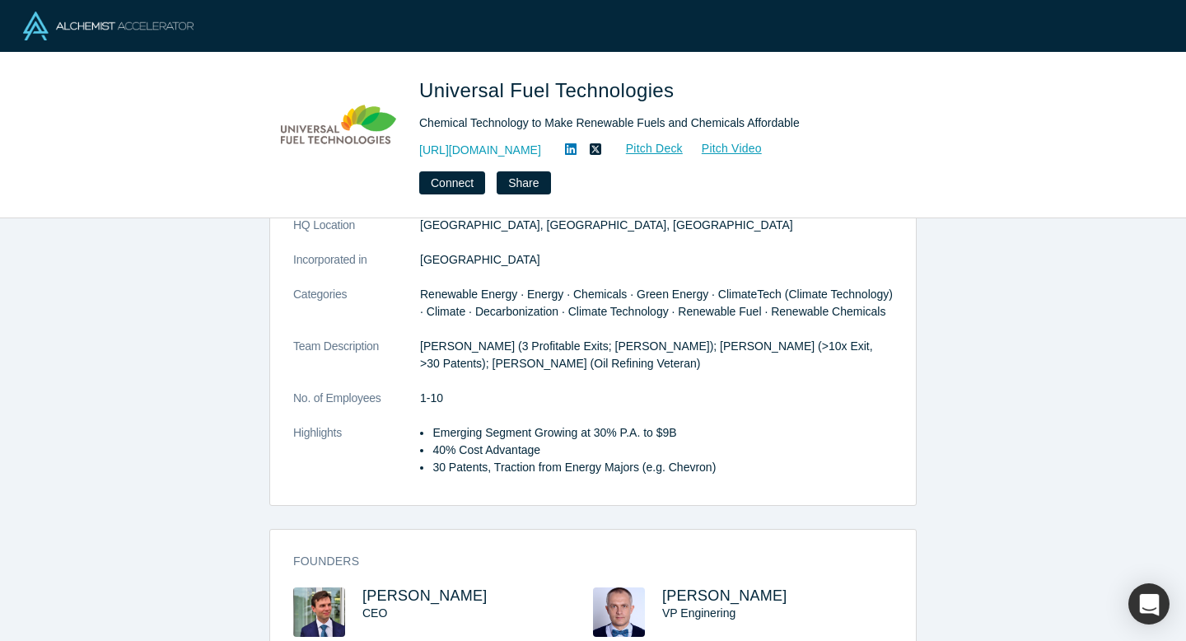
scroll to position [374, 0]
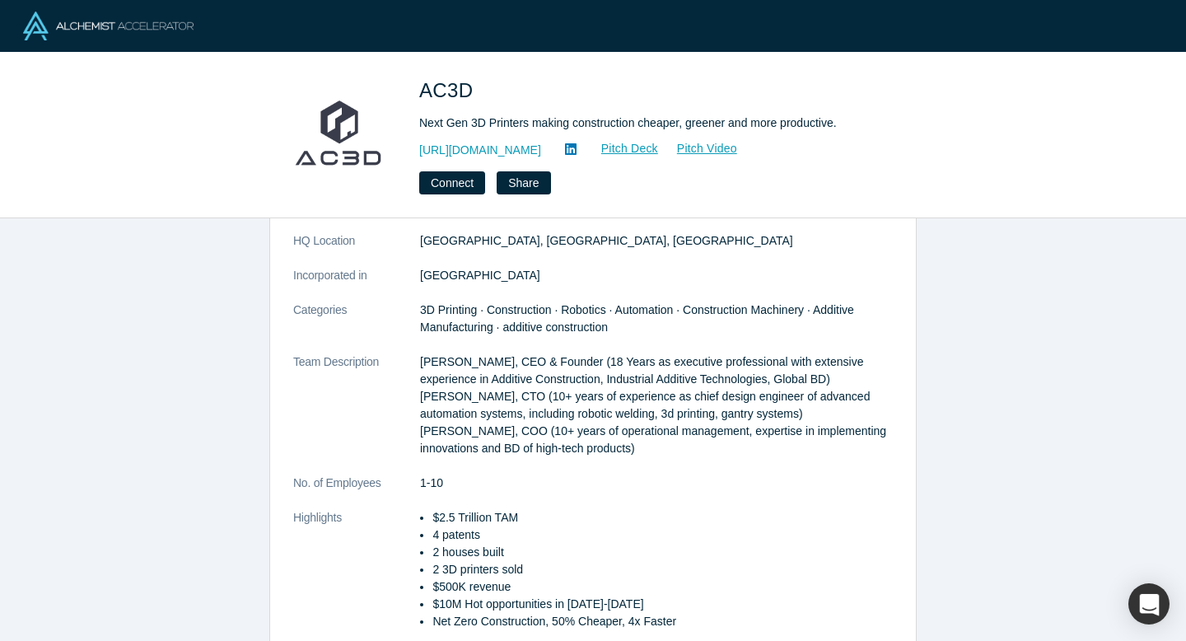
scroll to position [326, 0]
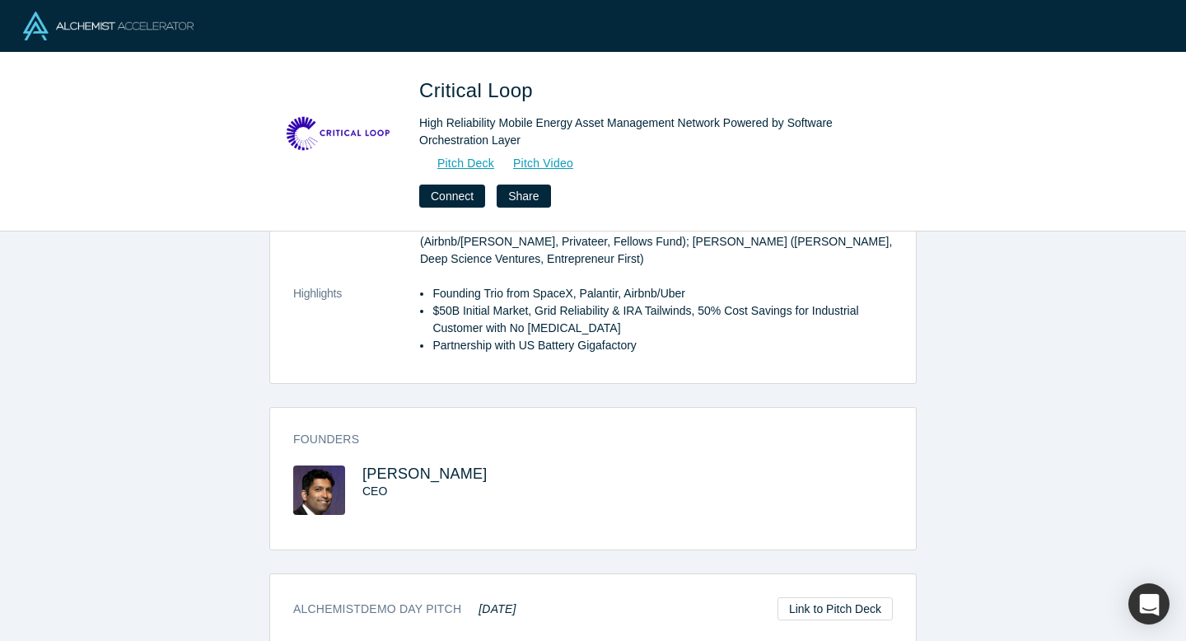
scroll to position [334, 0]
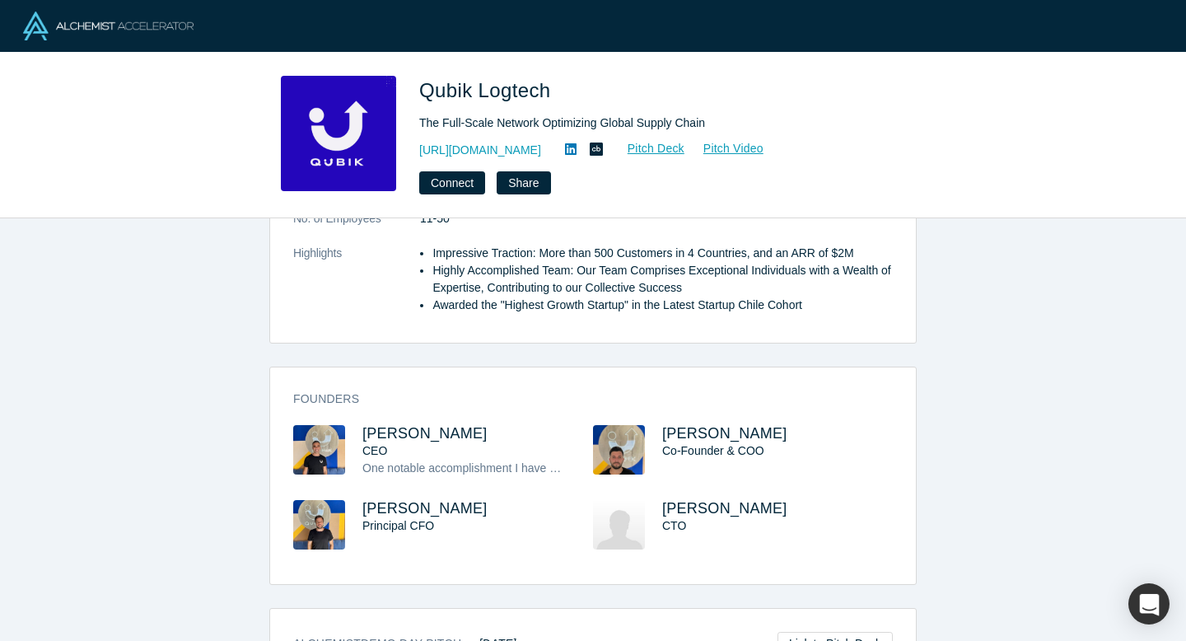
scroll to position [399, 0]
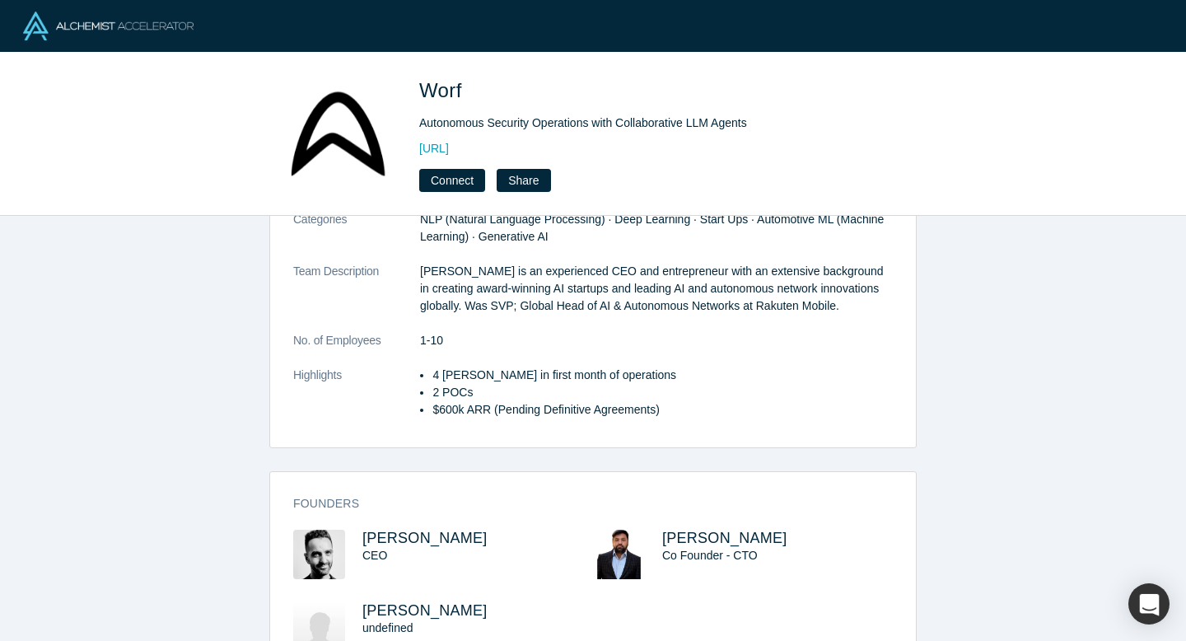
scroll to position [259, 0]
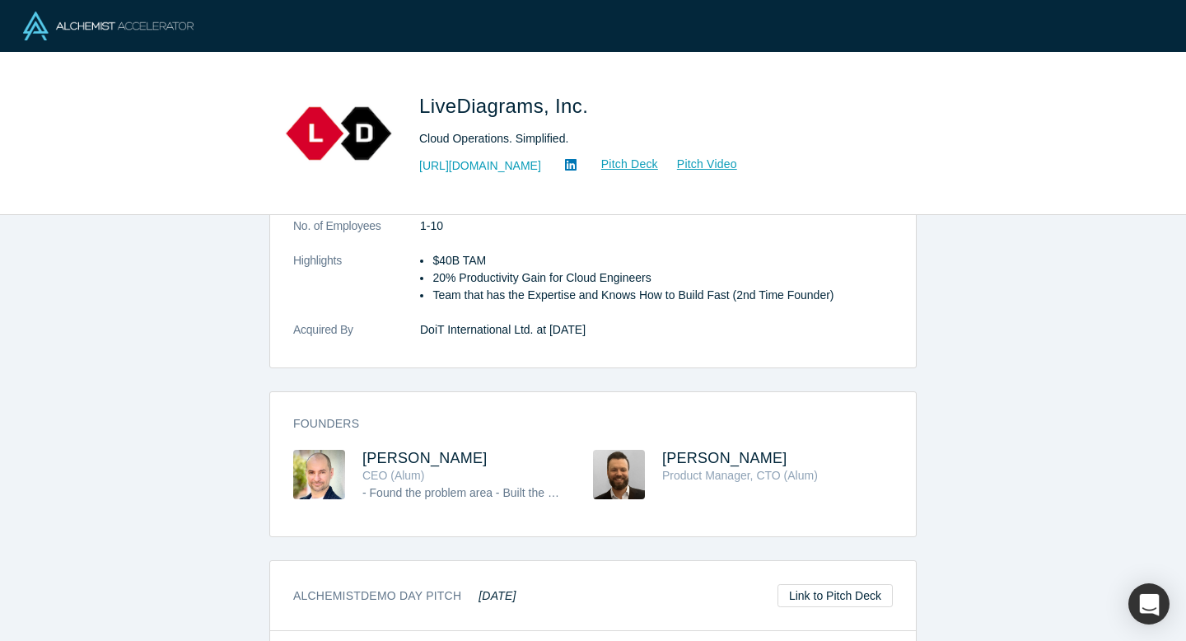
scroll to position [384, 0]
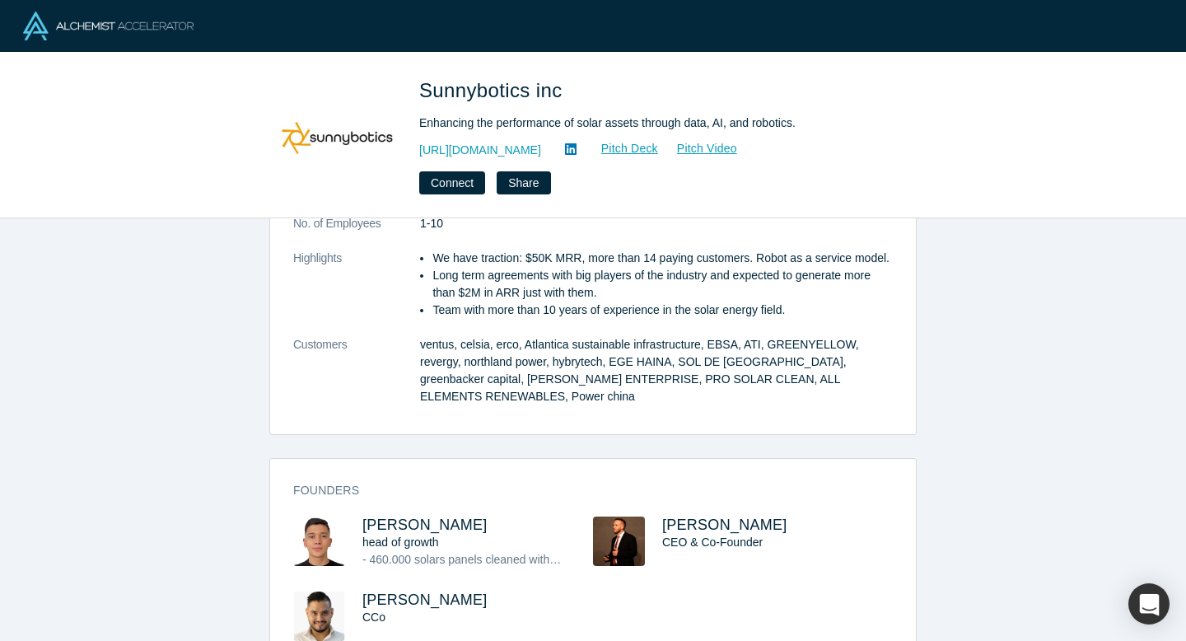
scroll to position [383, 0]
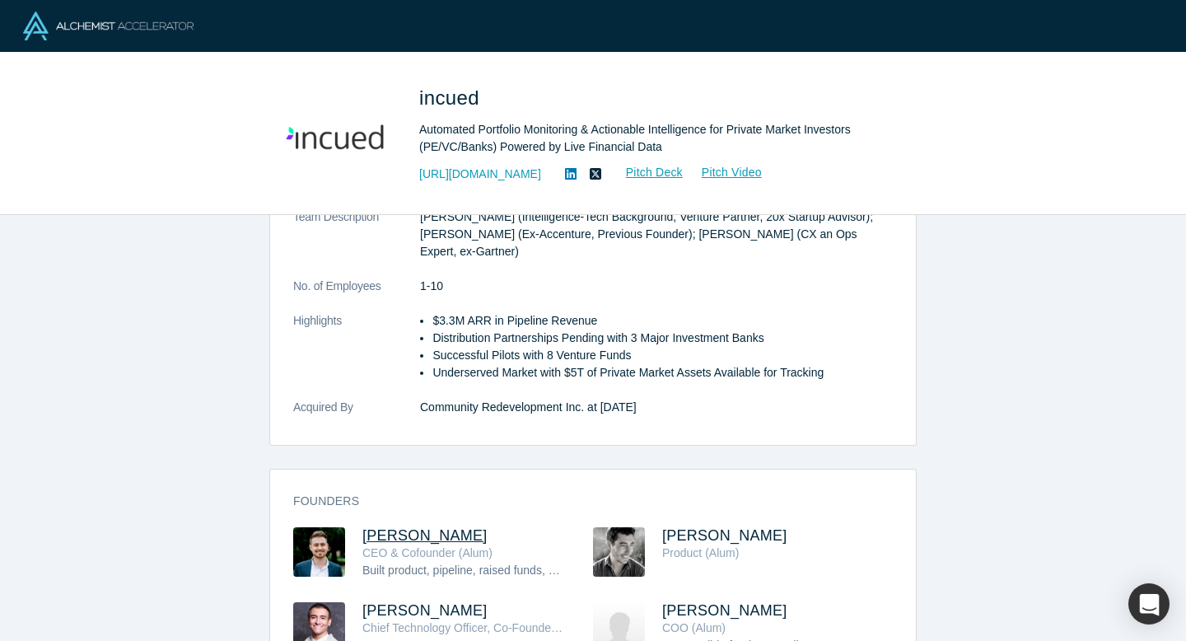
scroll to position [350, 0]
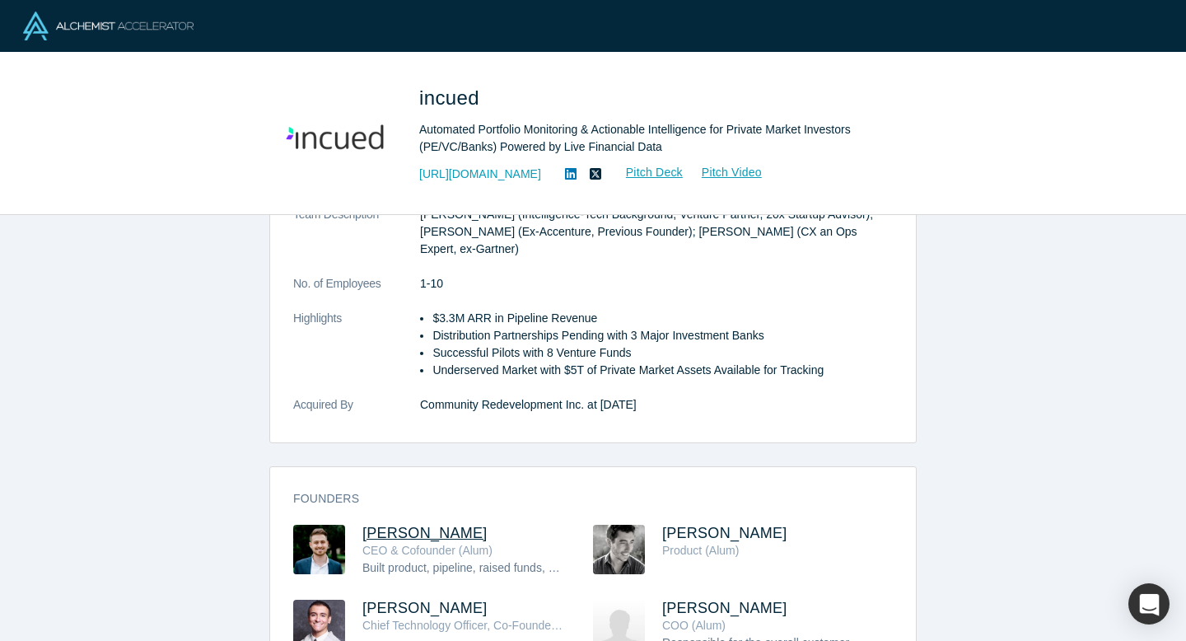
click at [404, 525] on span "Josh Furstoss" at bounding box center [424, 533] width 125 height 16
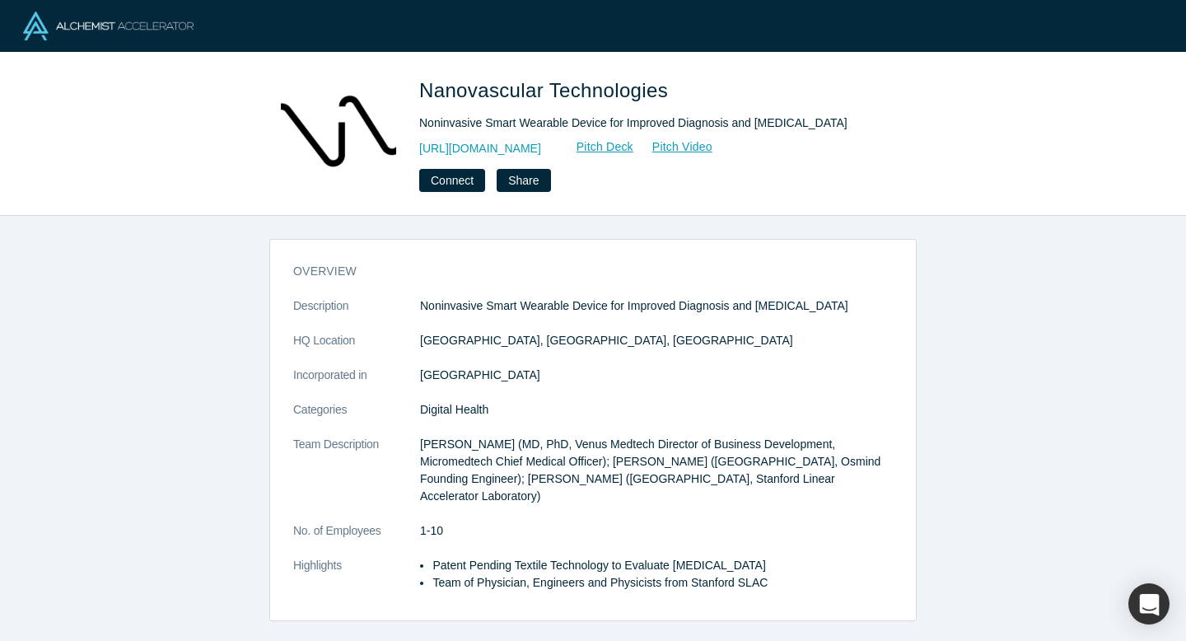
scroll to position [354, 0]
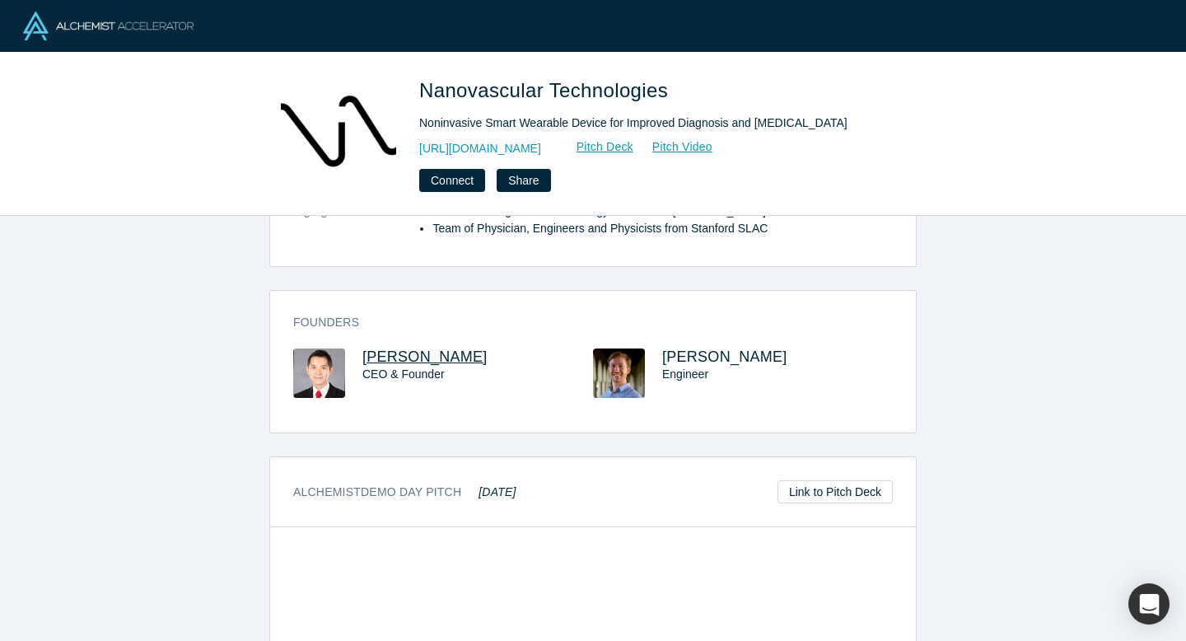
click at [404, 365] on span "[PERSON_NAME]" at bounding box center [424, 356] width 125 height 16
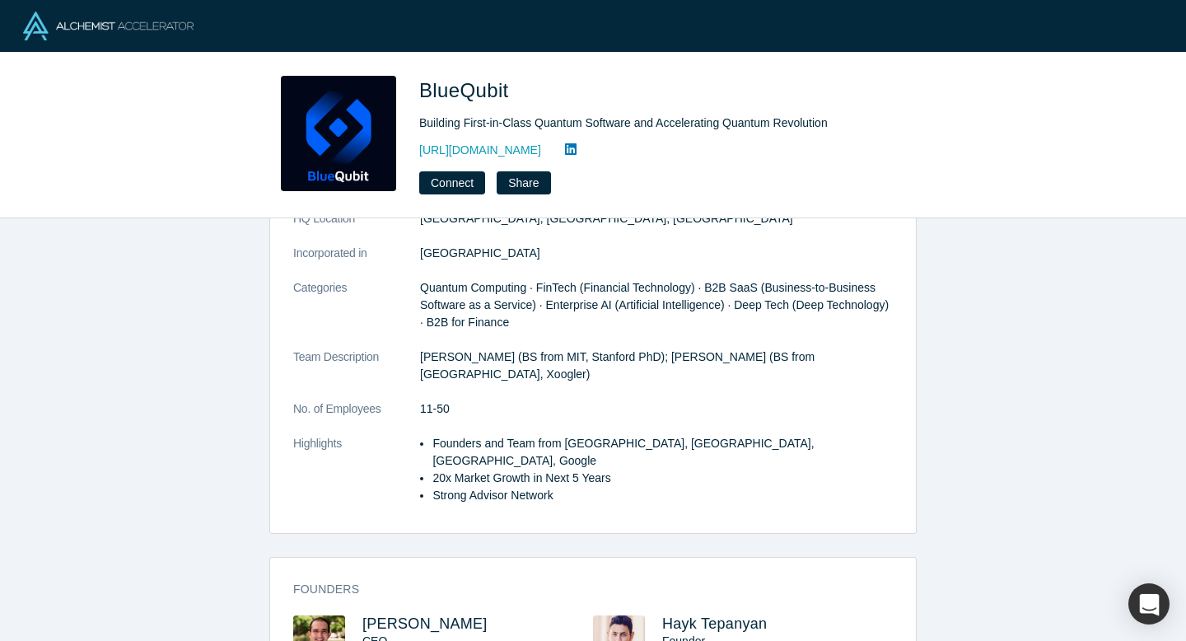
scroll to position [28, 0]
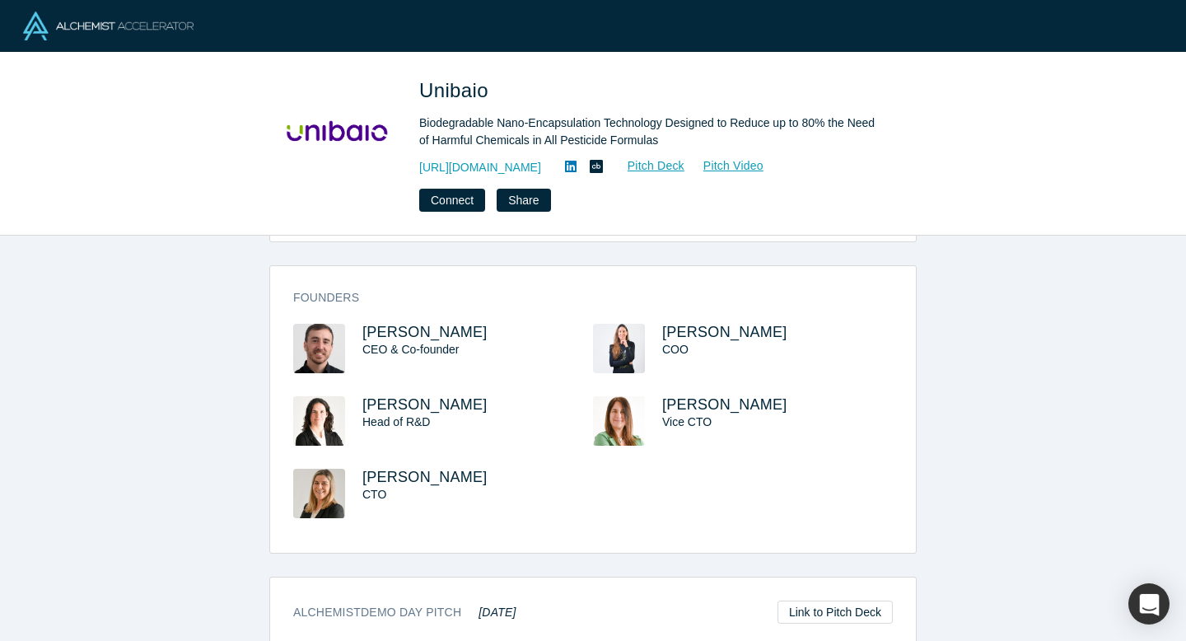
scroll to position [412, 0]
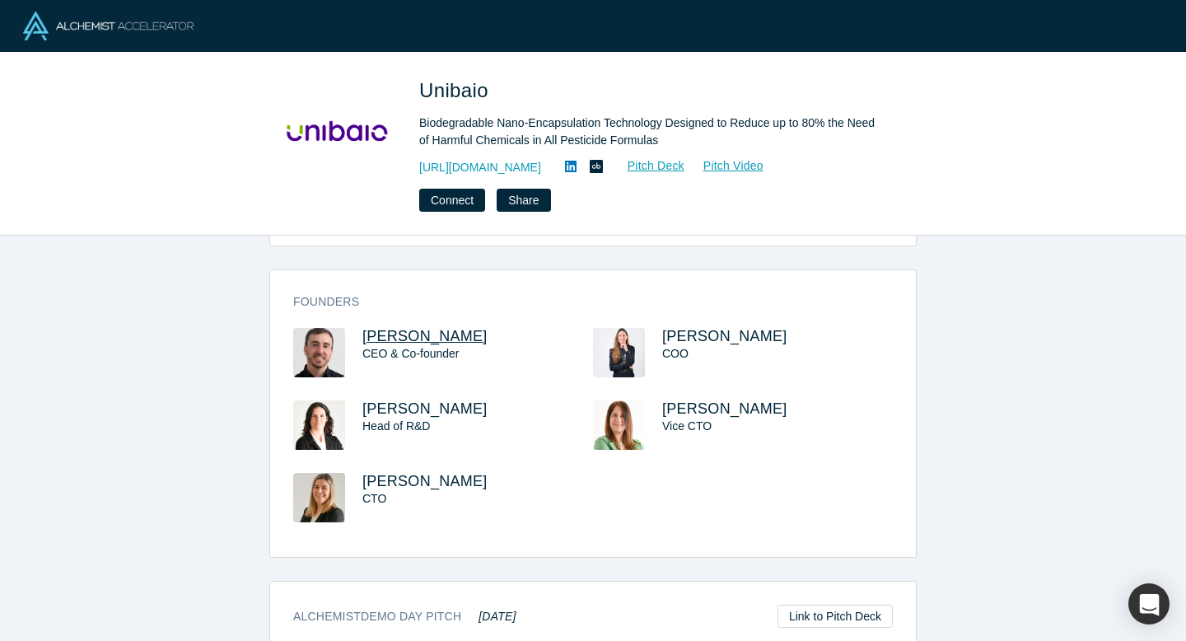
click at [427, 328] on span "Matias Figliozzi" at bounding box center [424, 336] width 125 height 16
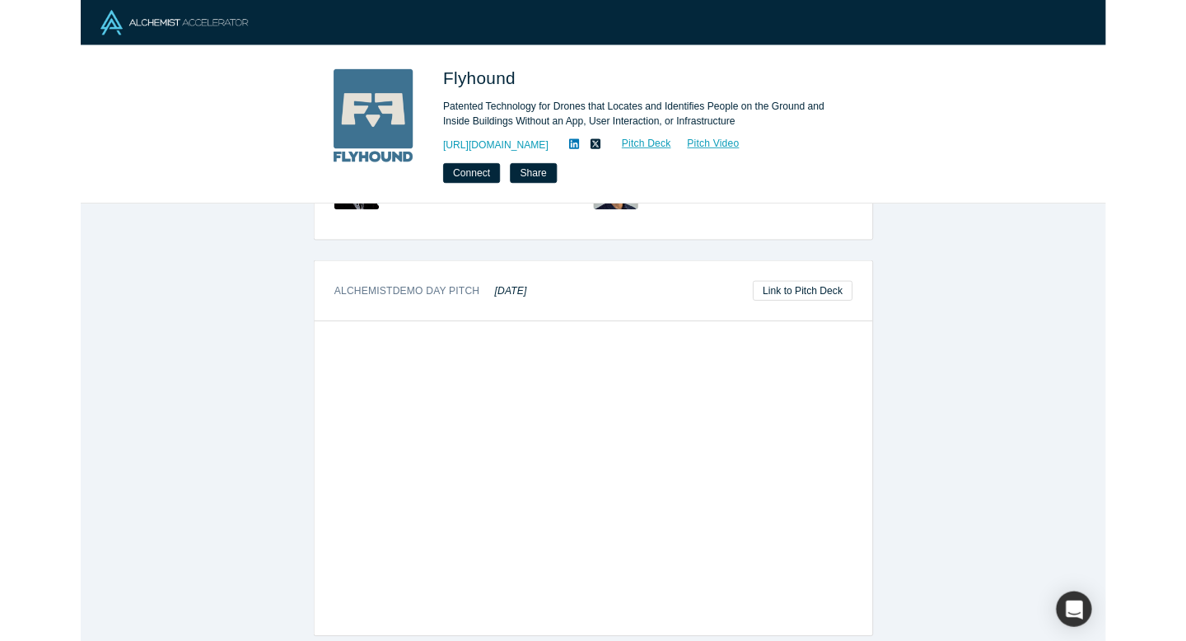
scroll to position [682, 0]
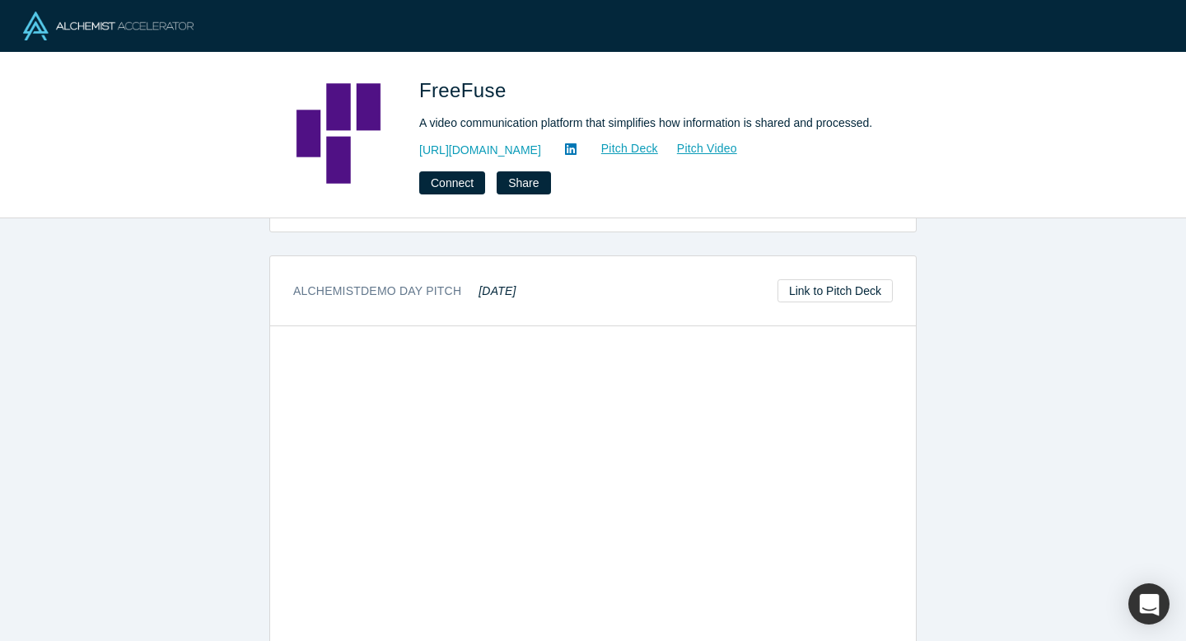
scroll to position [756, 0]
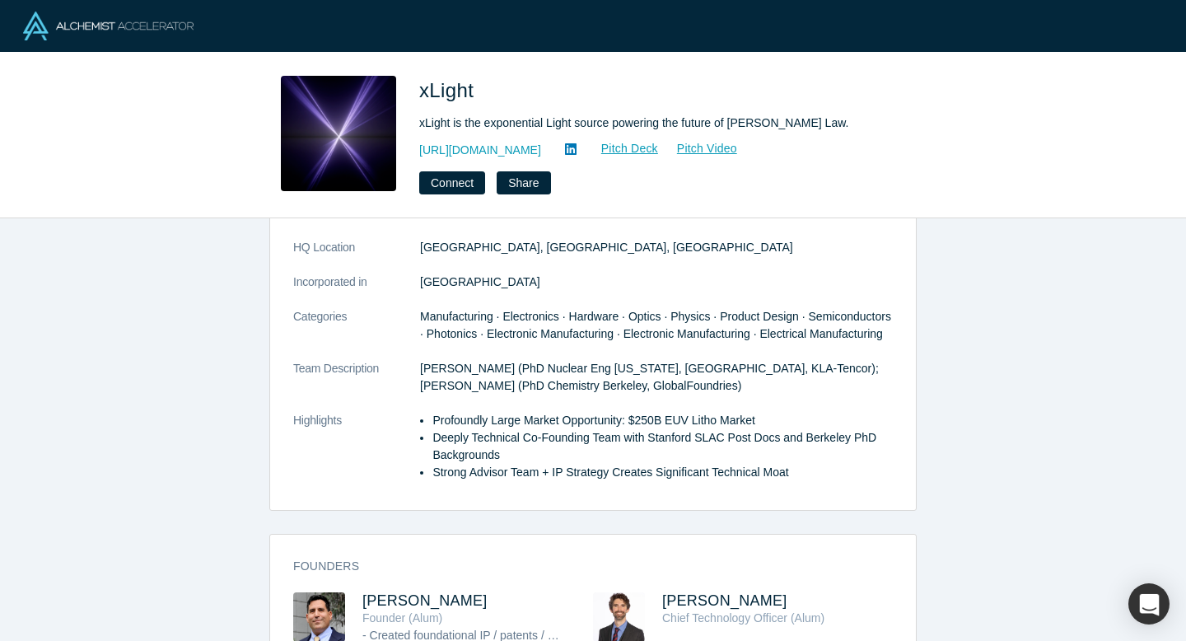
scroll to position [348, 0]
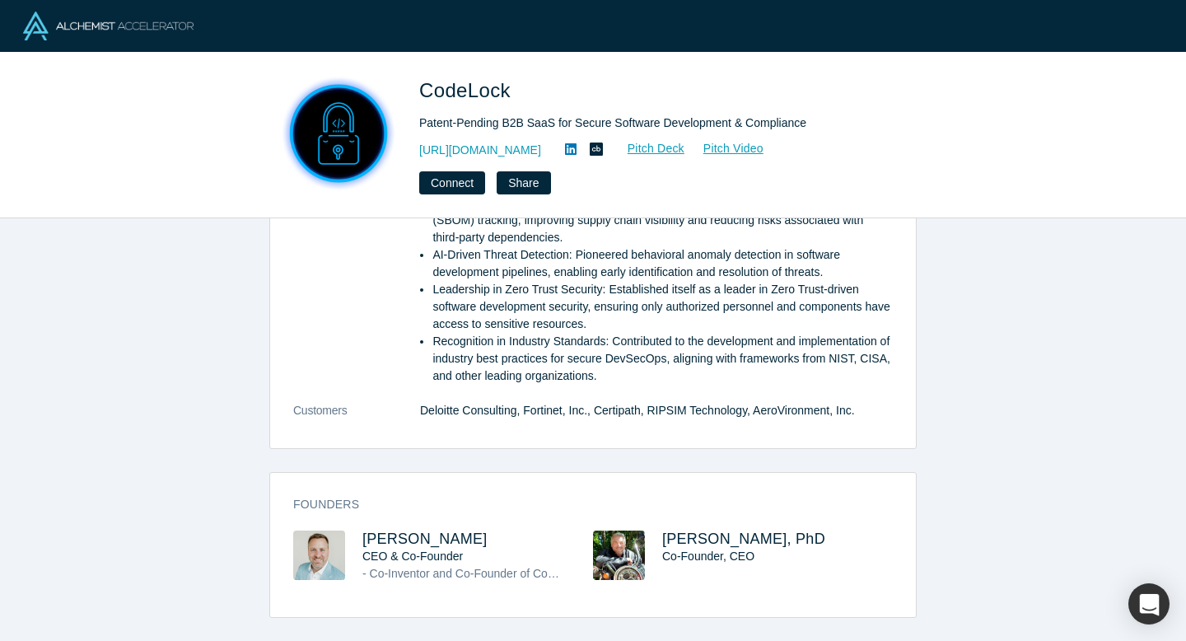
scroll to position [1284, 0]
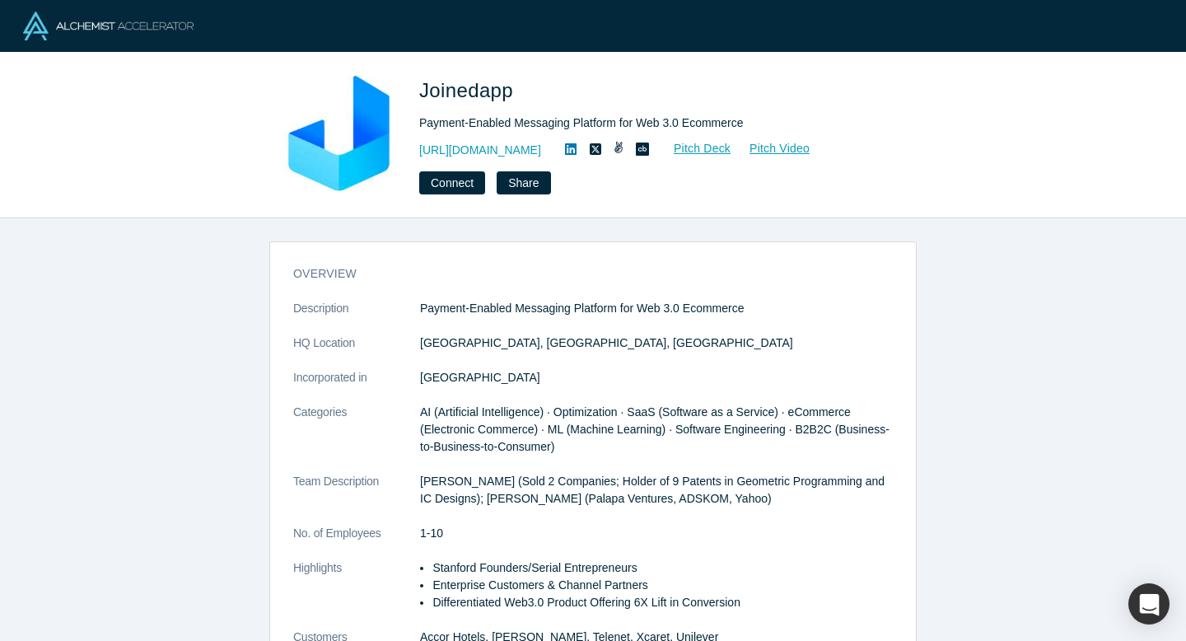
scroll to position [472, 0]
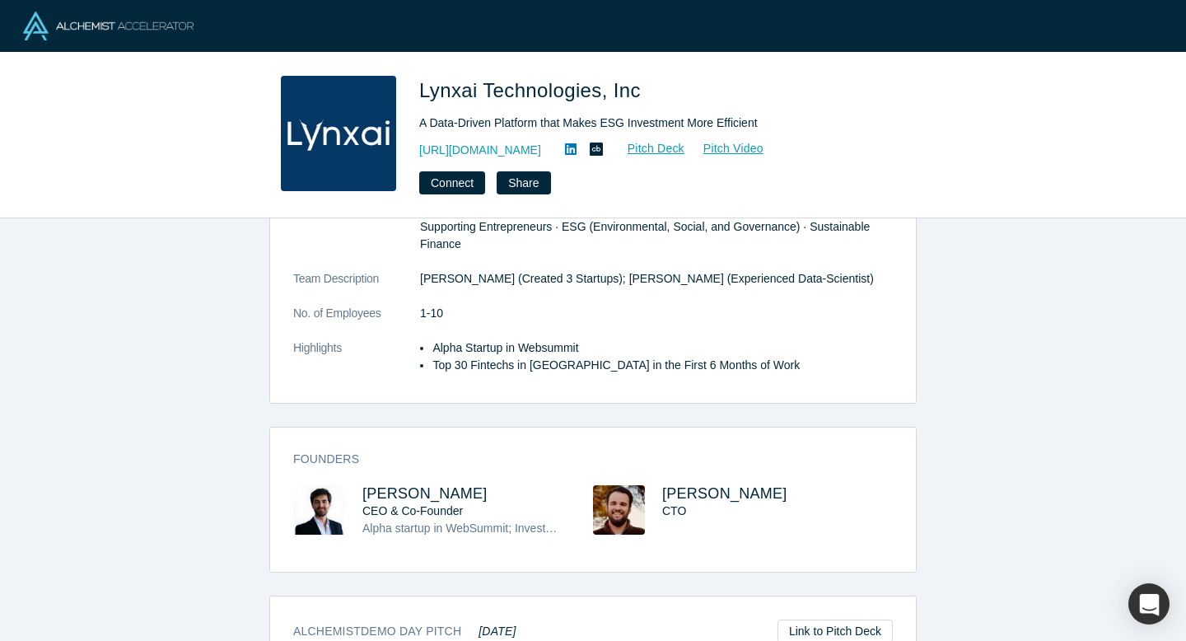
scroll to position [274, 0]
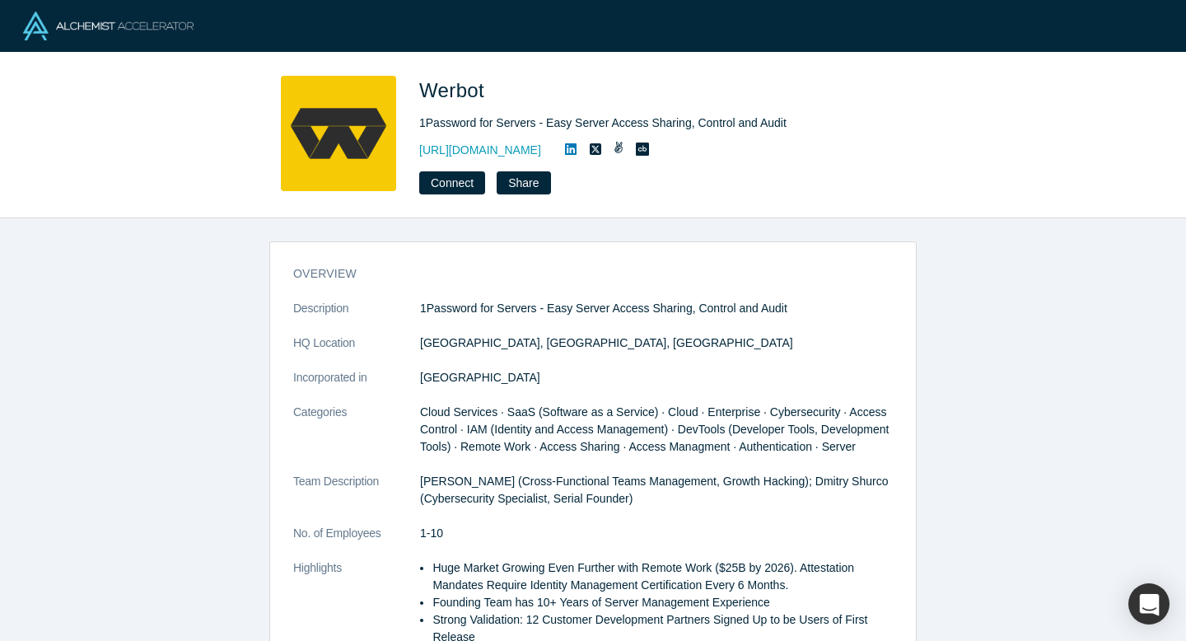
scroll to position [224, 0]
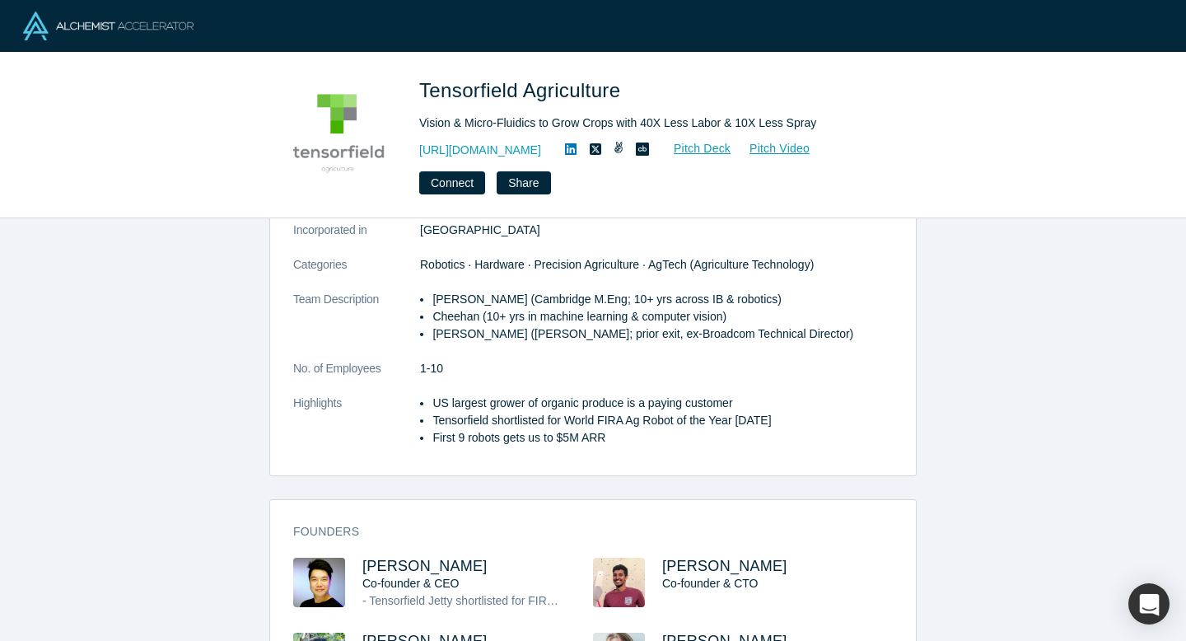
scroll to position [418, 0]
